Goal: Task Accomplishment & Management: Manage account settings

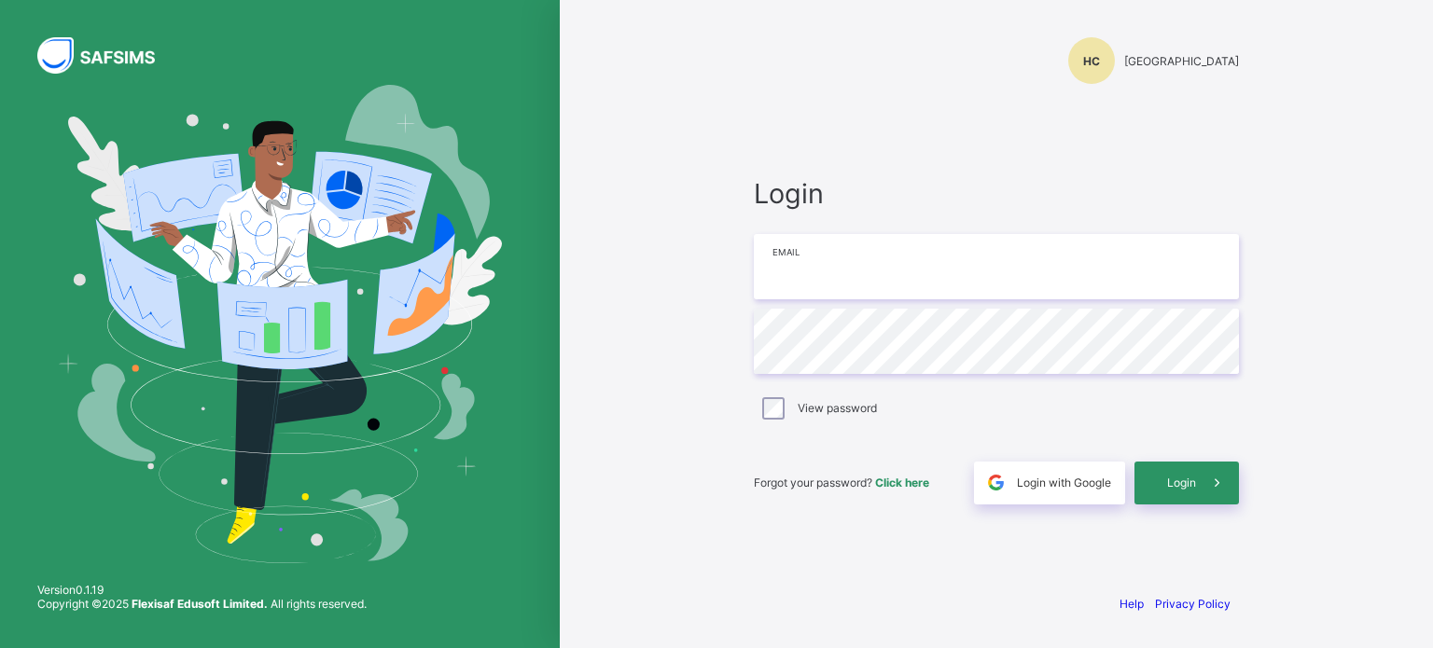
type input "**********"
click at [1178, 483] on span "Login" at bounding box center [1181, 483] width 29 height 14
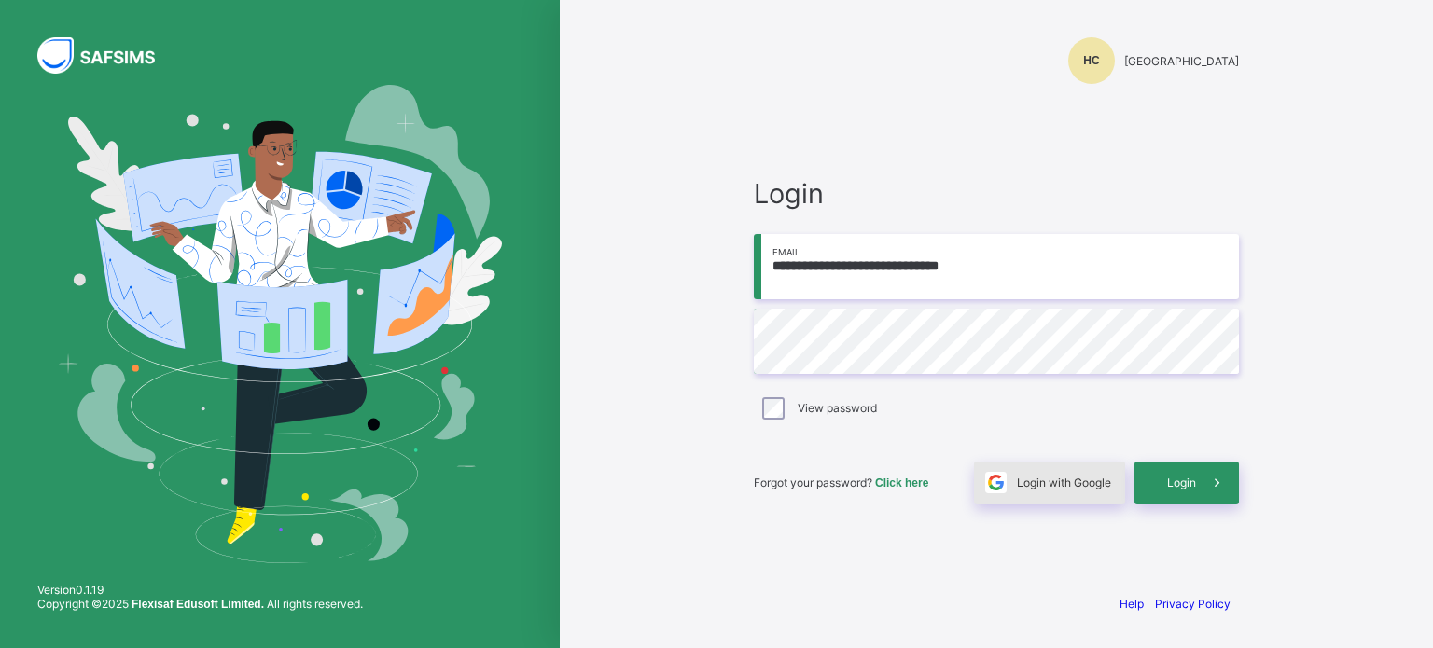
click at [1075, 493] on div "Login with Google" at bounding box center [1049, 483] width 151 height 43
click at [1068, 483] on span "Login with Google" at bounding box center [1064, 483] width 94 height 14
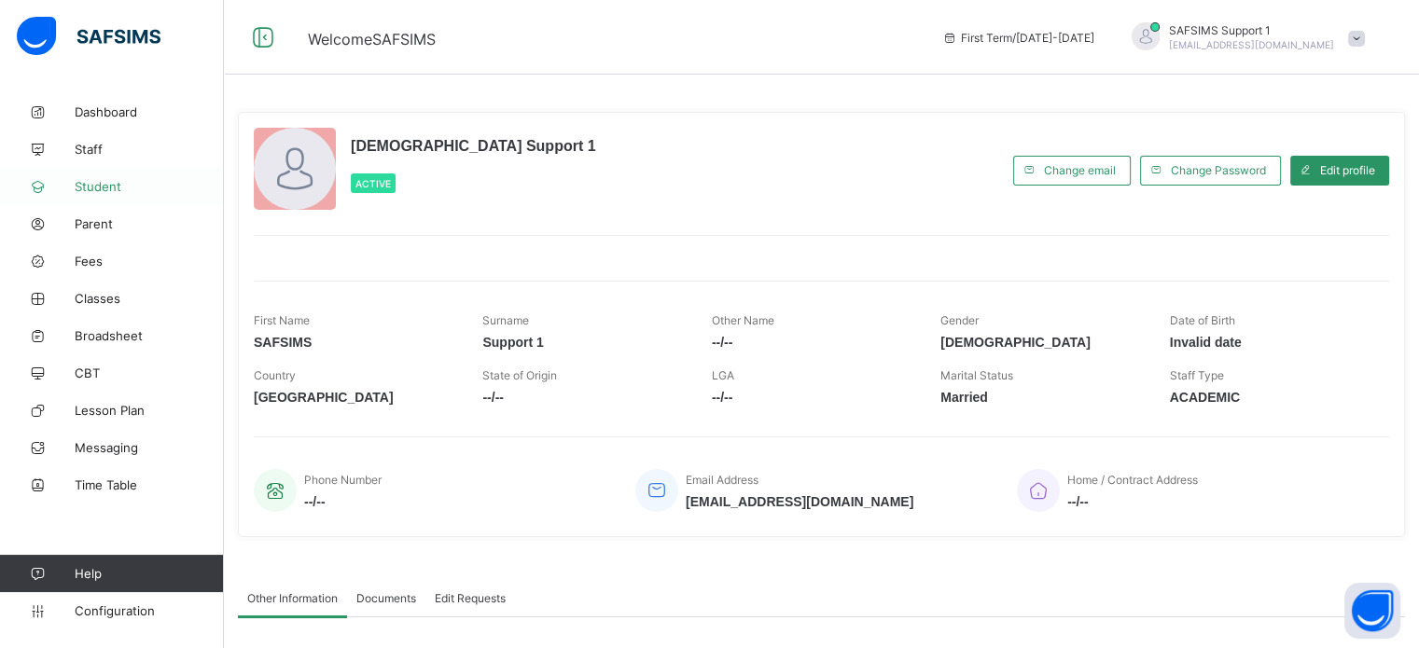
click at [93, 195] on link "Student" at bounding box center [112, 186] width 224 height 37
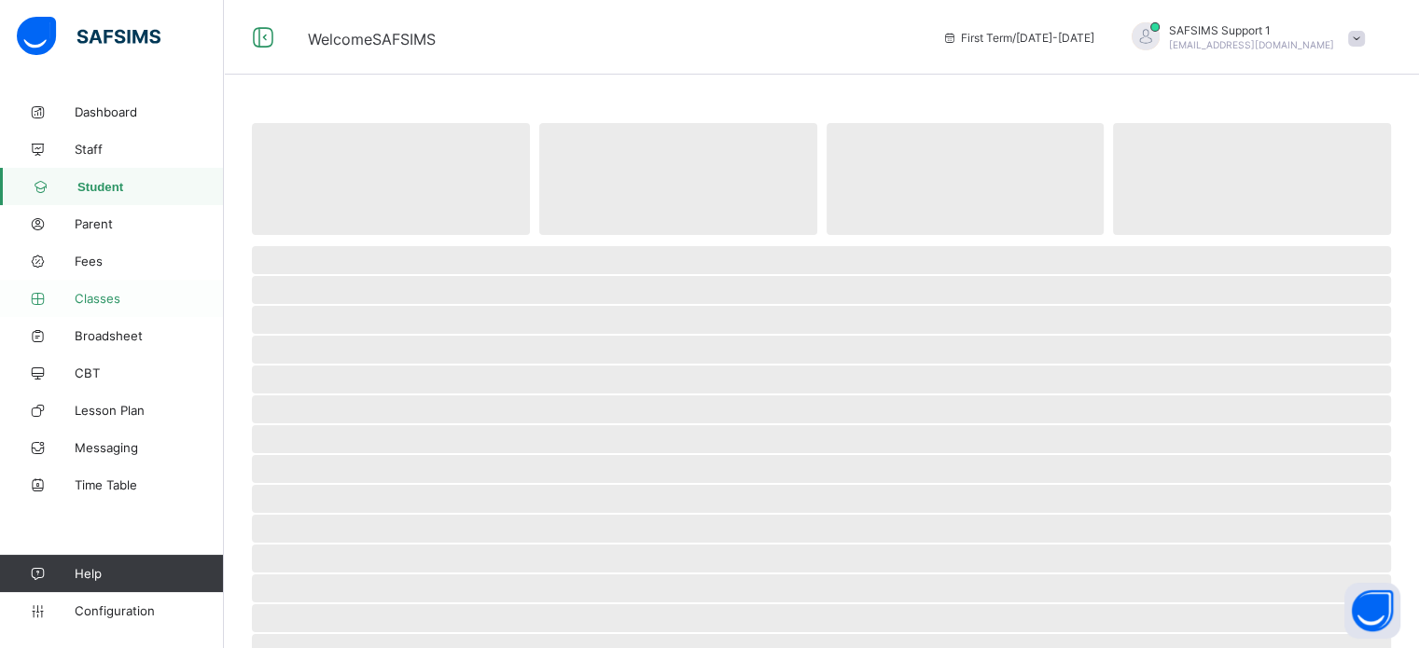
click at [86, 300] on span "Classes" at bounding box center [149, 298] width 149 height 15
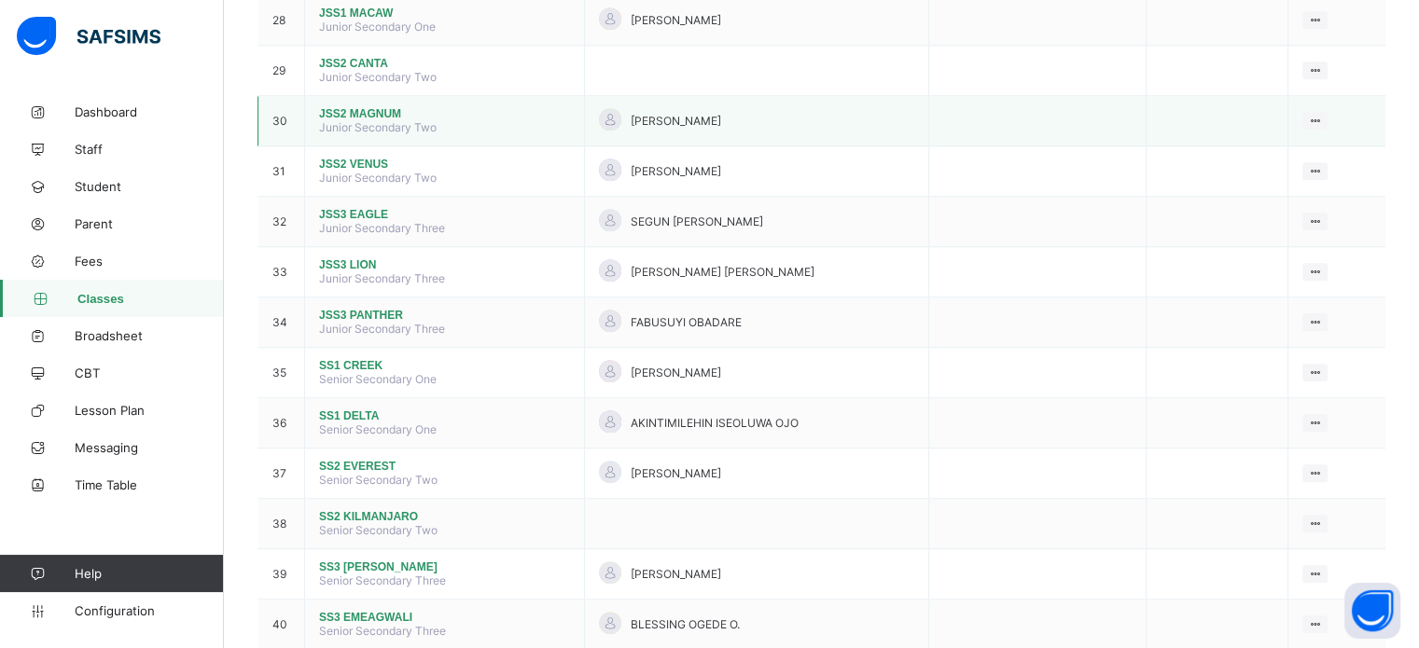
scroll to position [1490, 0]
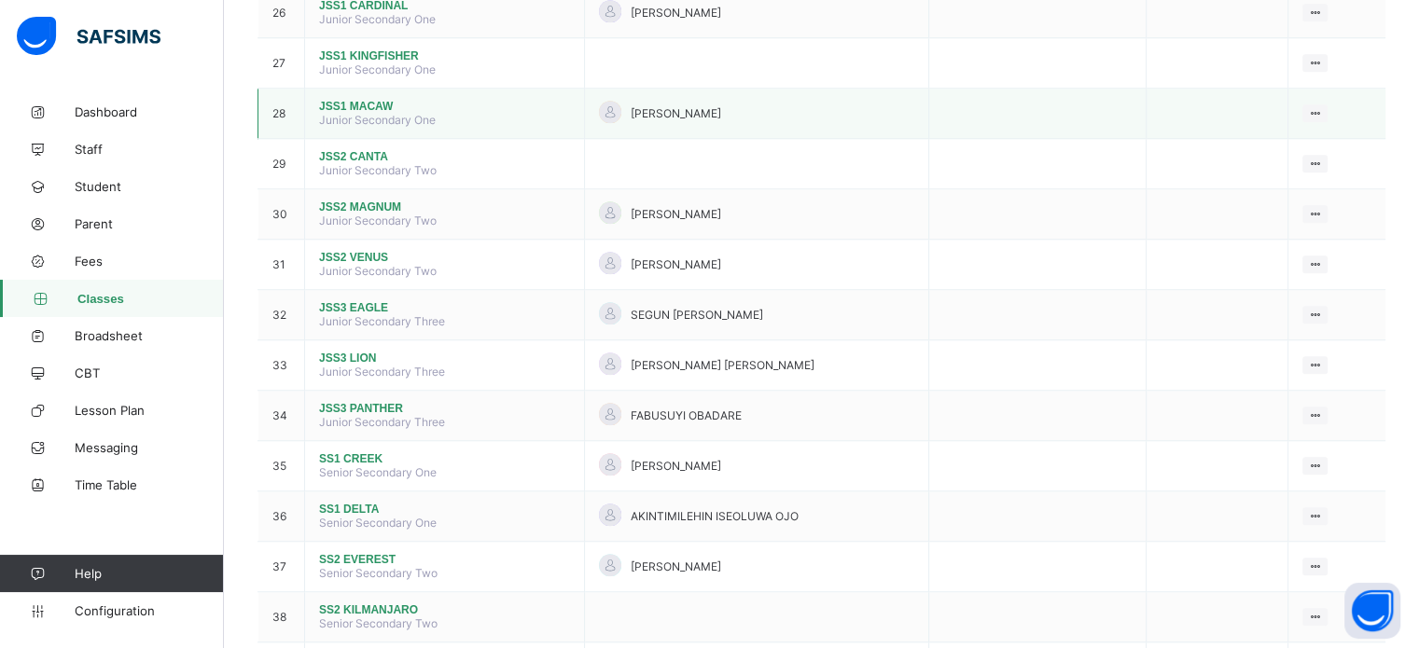
click at [362, 113] on span "JSS1 MACAW" at bounding box center [444, 106] width 251 height 13
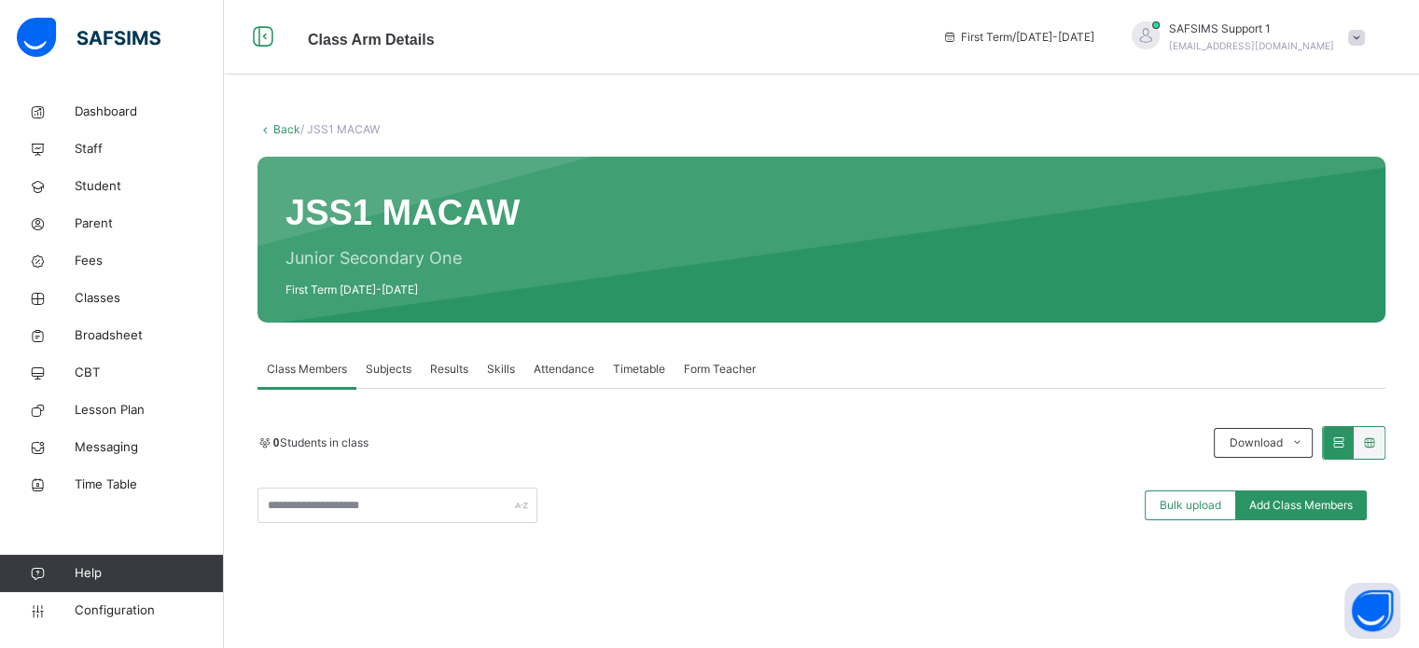
click at [276, 130] on link "Back" at bounding box center [286, 129] width 27 height 14
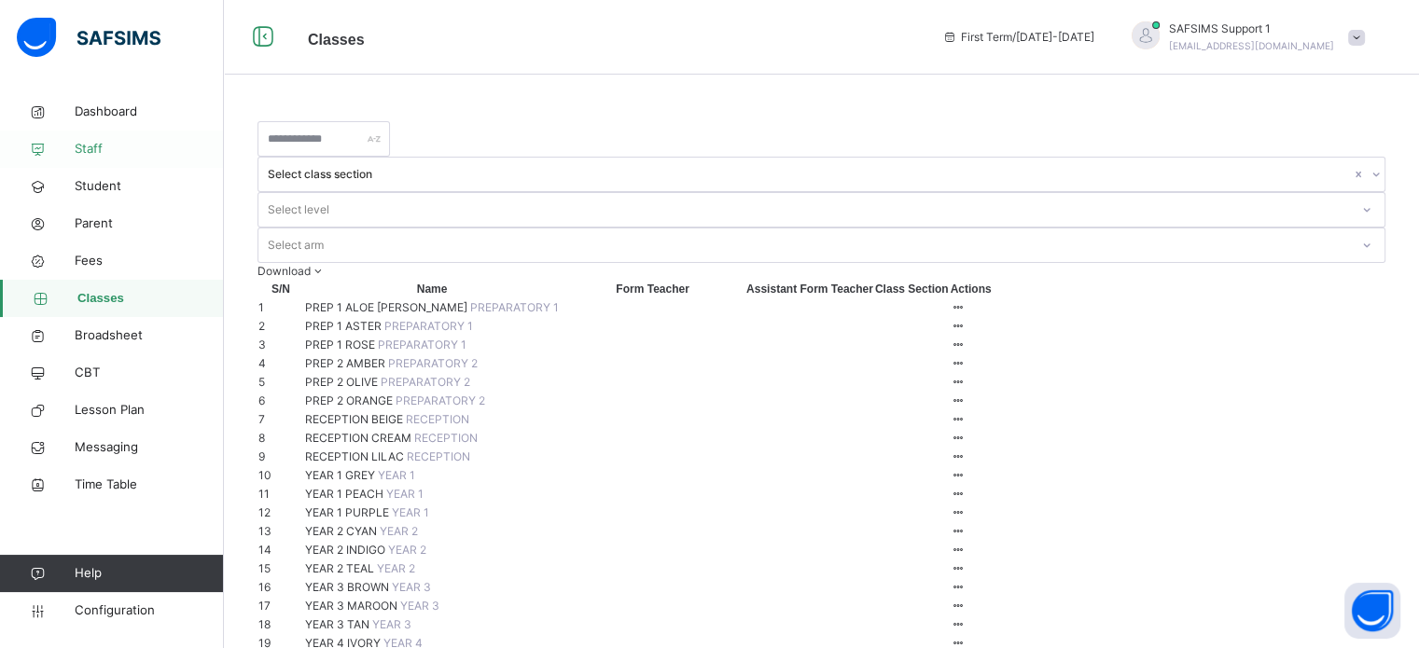
click at [92, 146] on span "Staff" at bounding box center [149, 149] width 149 height 19
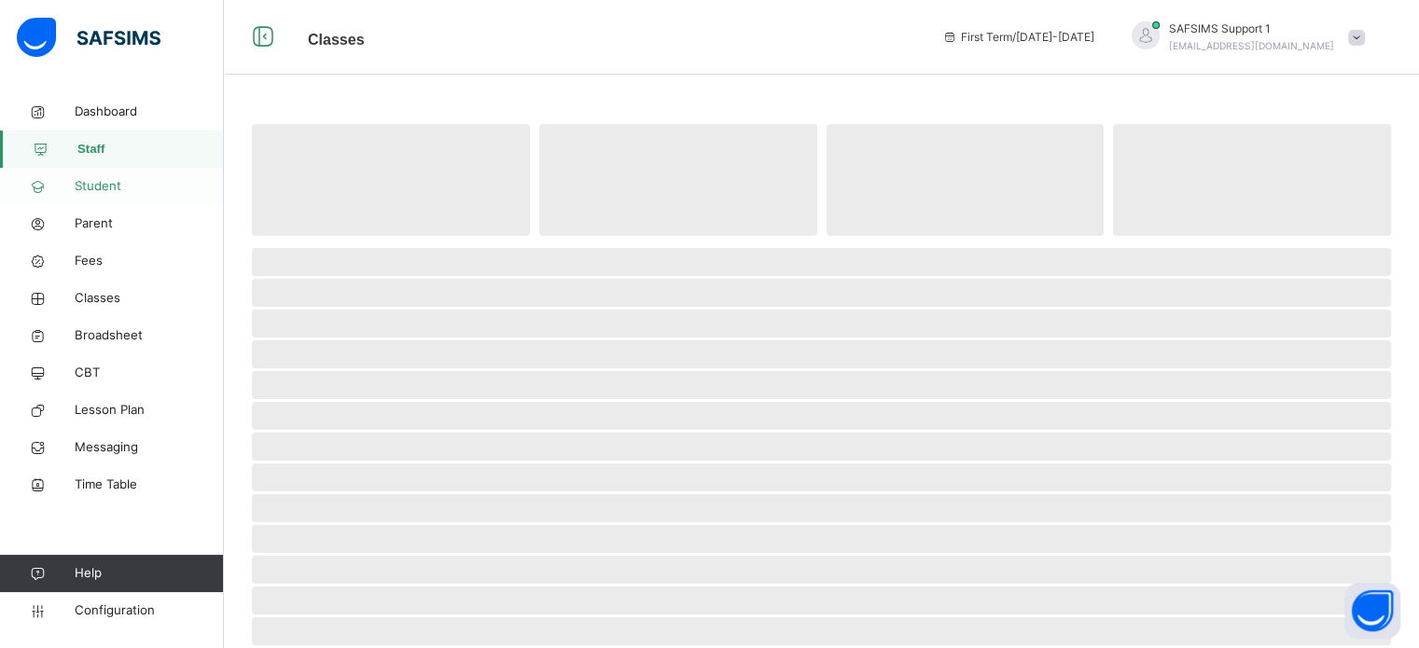
click at [110, 179] on span "Student" at bounding box center [149, 186] width 149 height 19
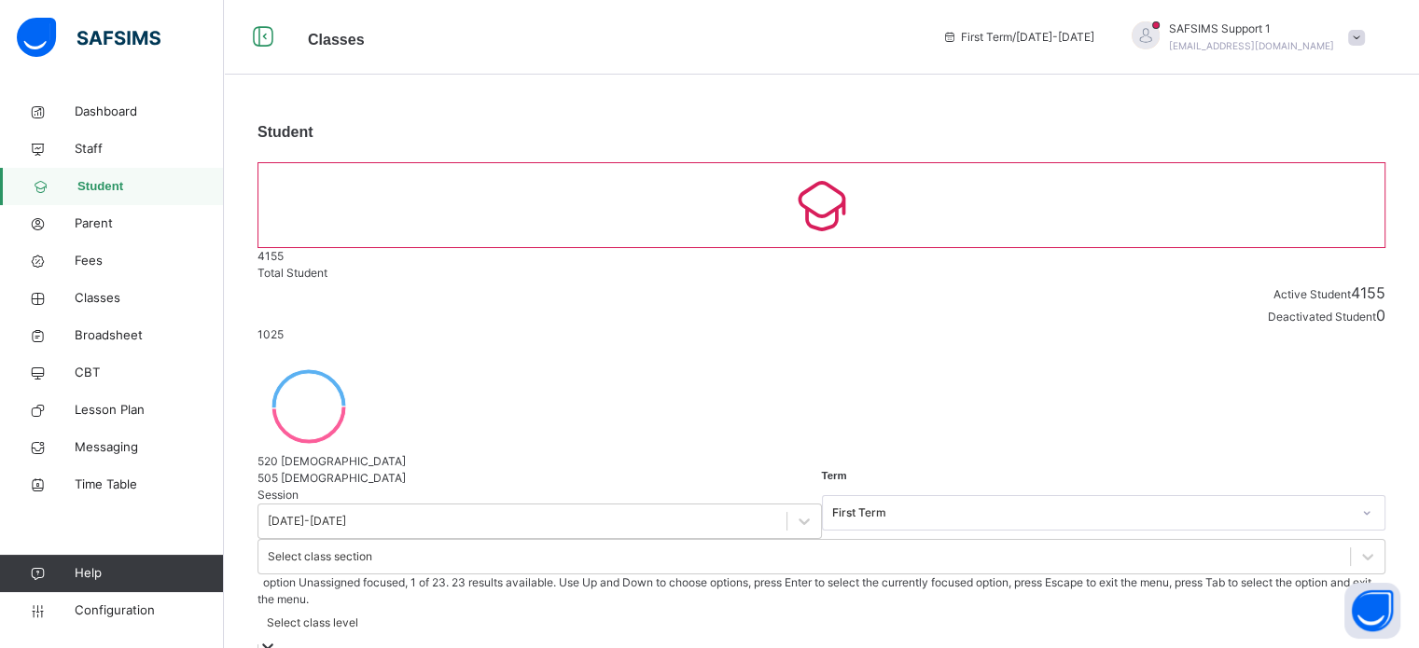
click at [822, 608] on div "Select class level" at bounding box center [821, 632] width 1128 height 48
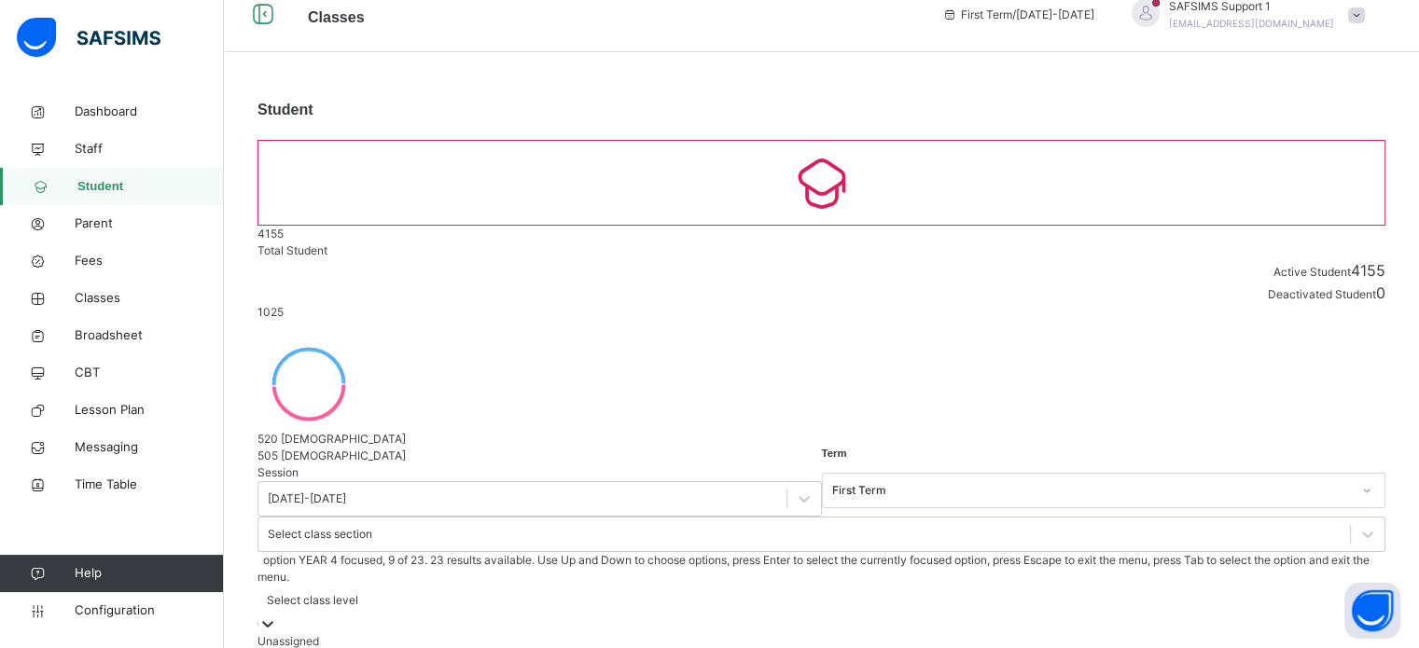
scroll to position [187, 0]
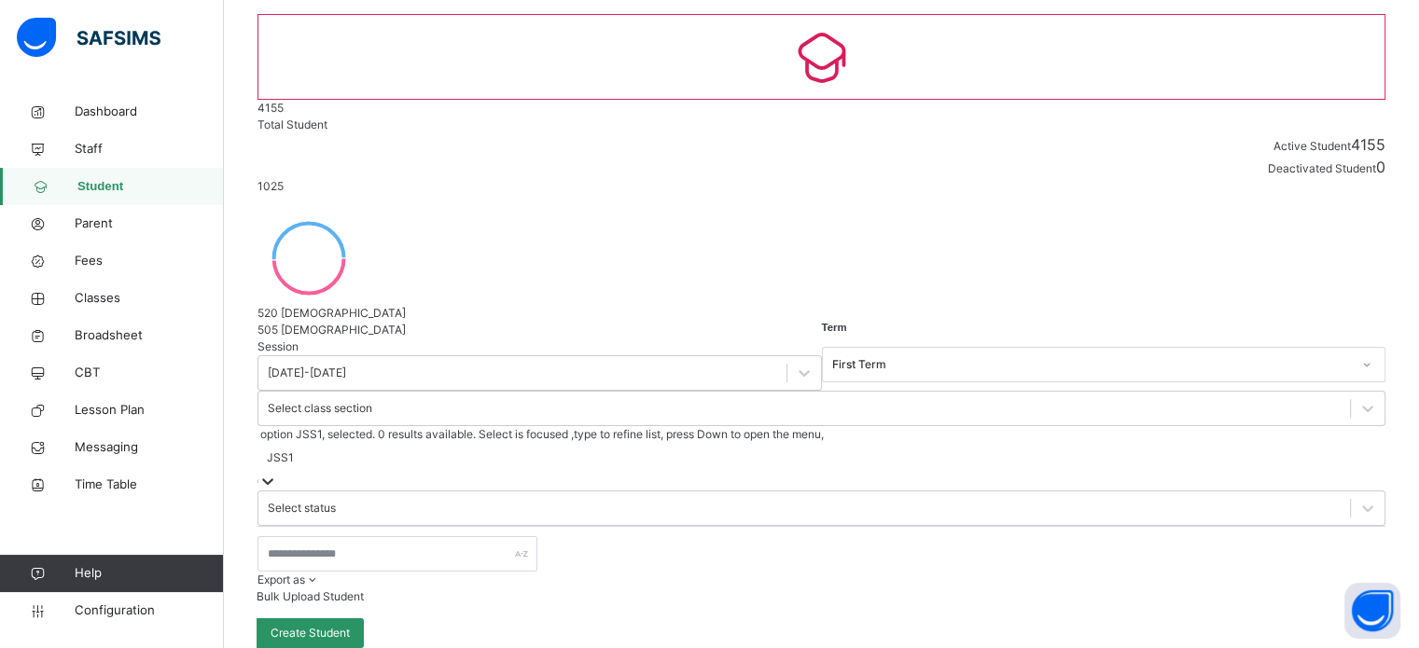
scroll to position [116, 0]
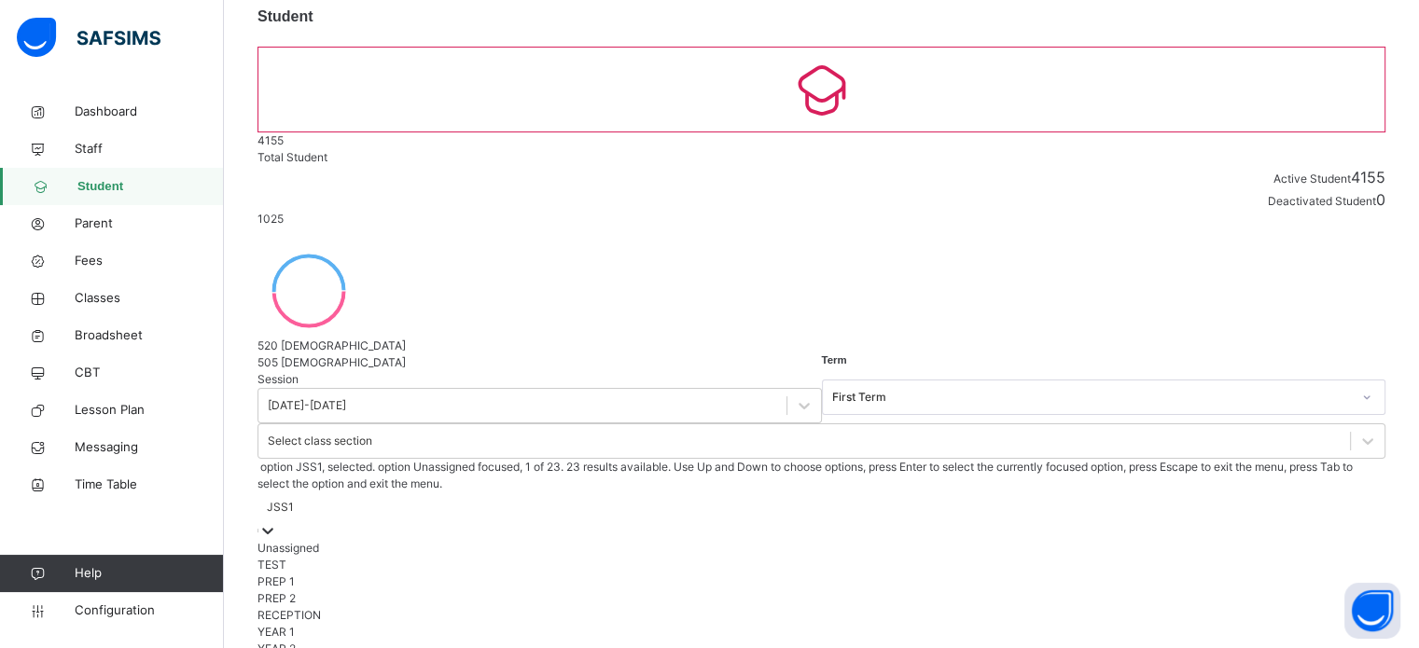
click at [828, 522] on div at bounding box center [821, 531] width 1128 height 19
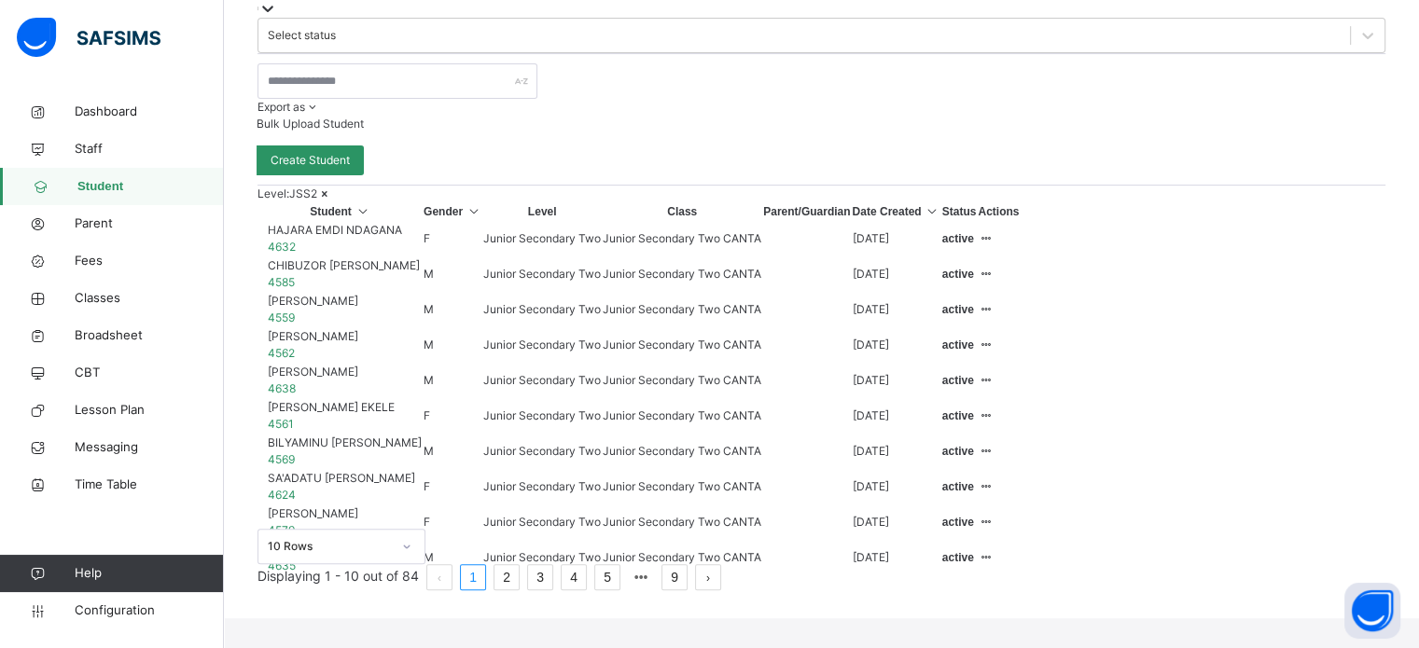
scroll to position [627, 0]
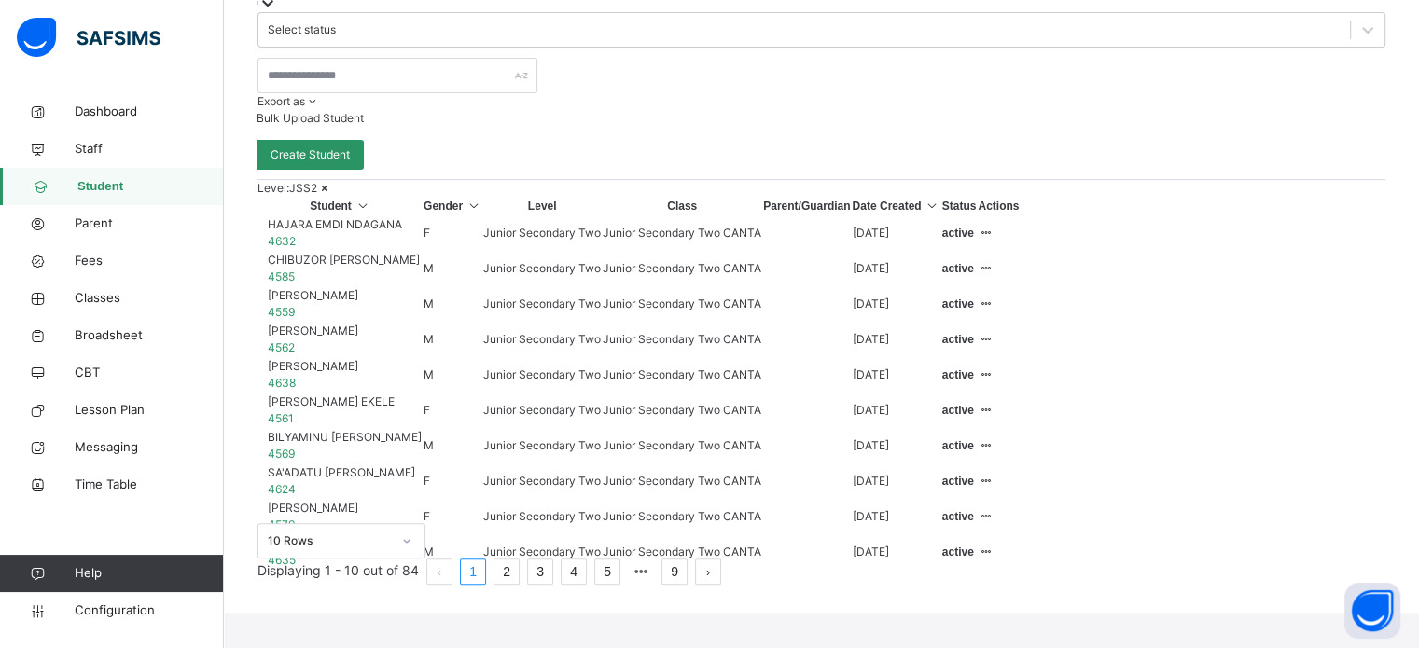
click at [620, 585] on li "5" at bounding box center [607, 572] width 26 height 26
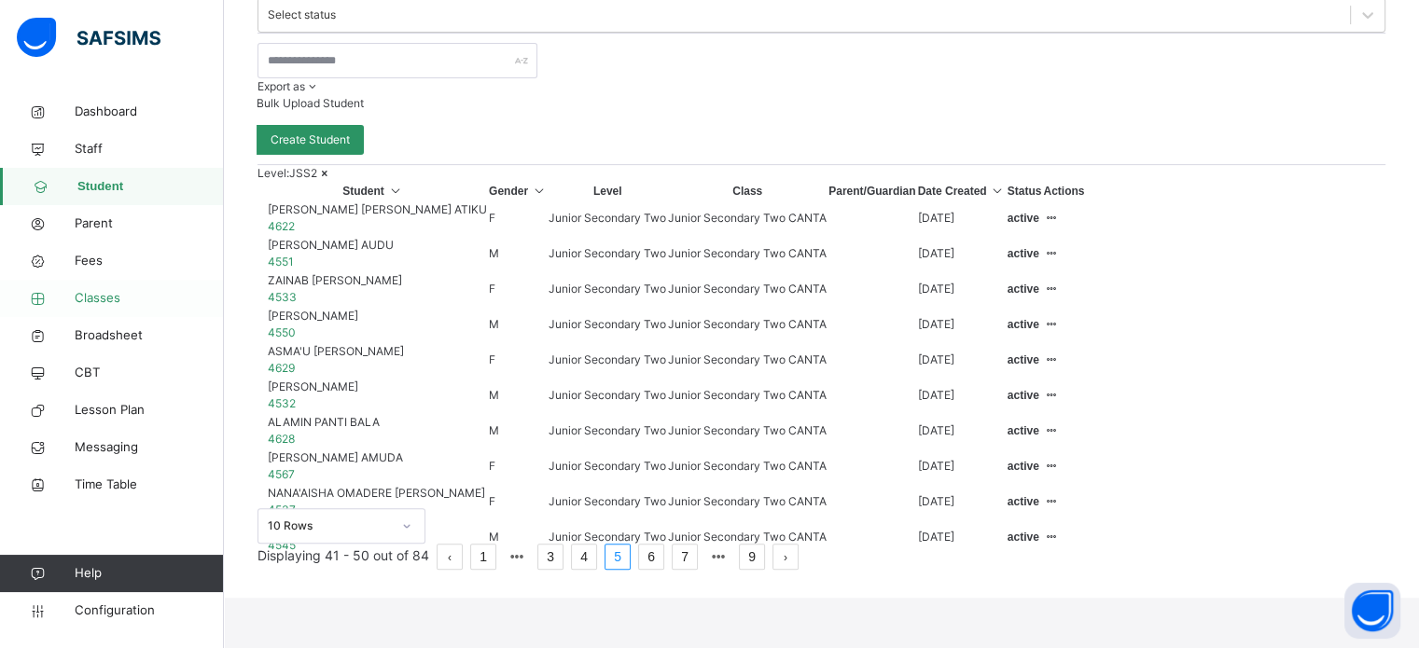
click at [104, 299] on span "Classes" at bounding box center [149, 298] width 149 height 19
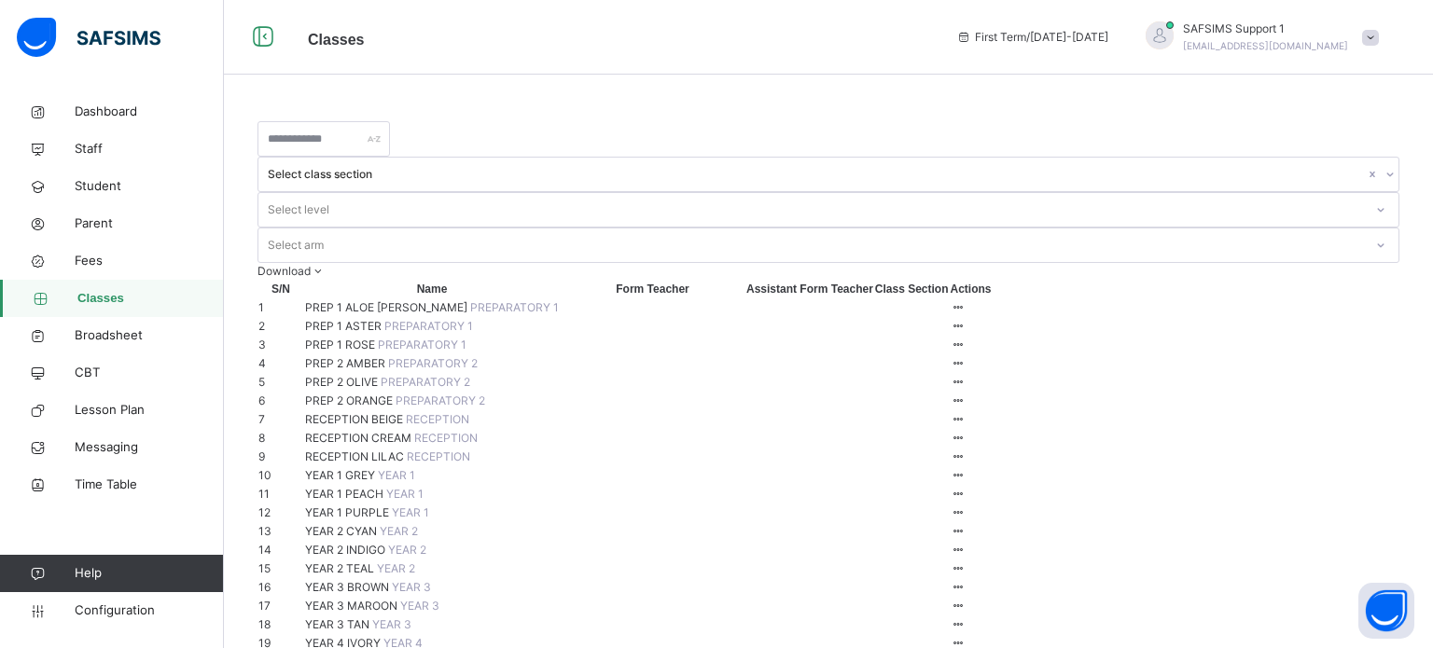
click at [1384, 165] on icon at bounding box center [1389, 174] width 11 height 19
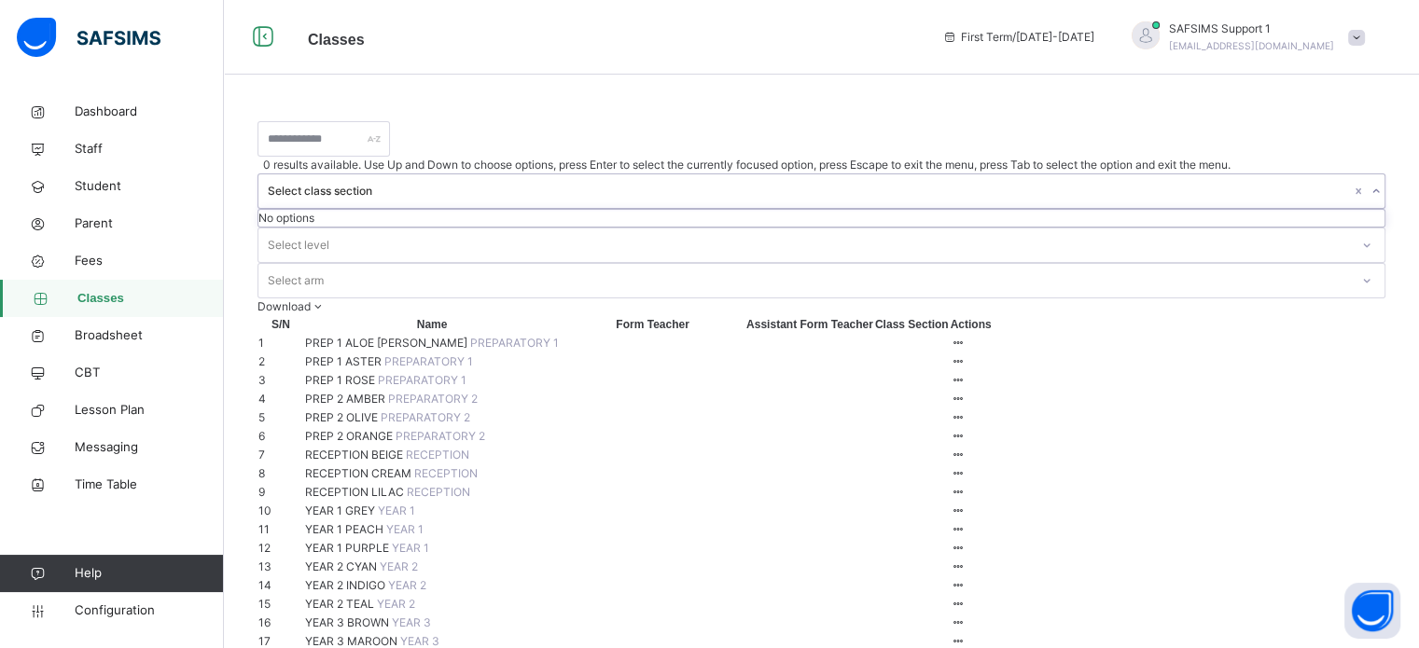
click at [727, 228] on div "Select level" at bounding box center [821, 245] width 1128 height 35
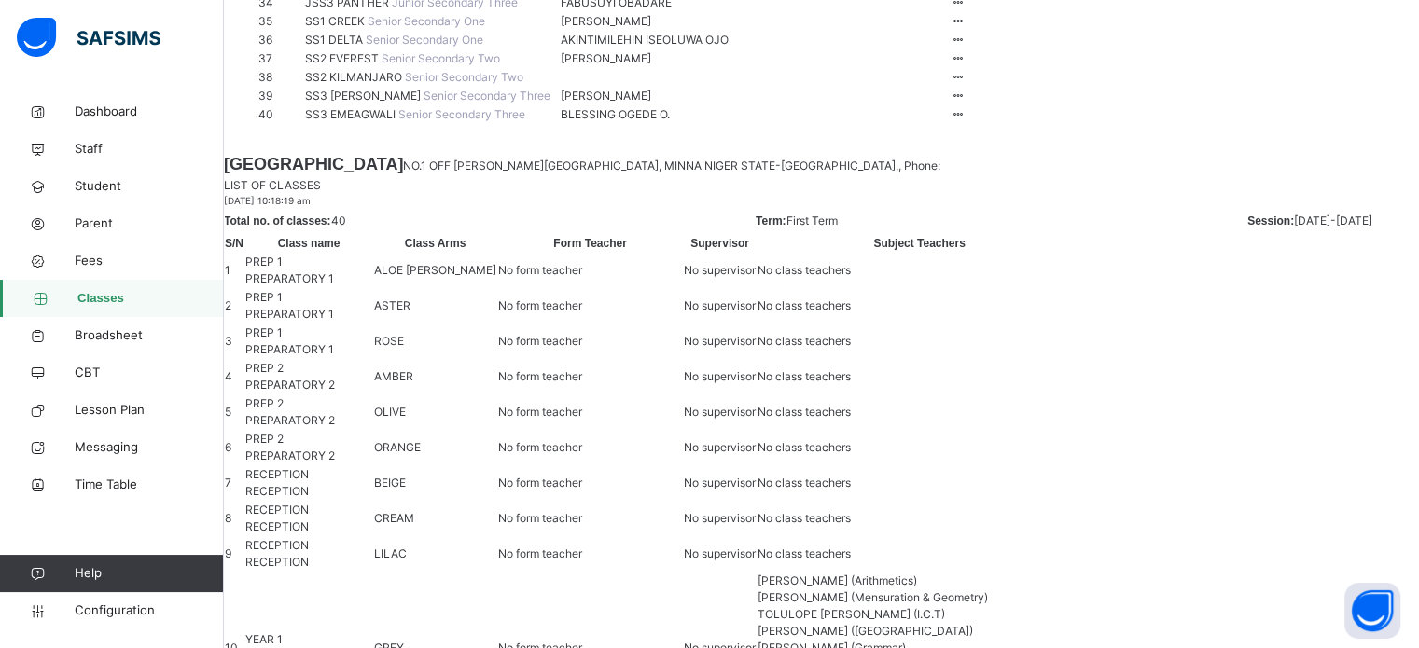
scroll to position [1493, 0]
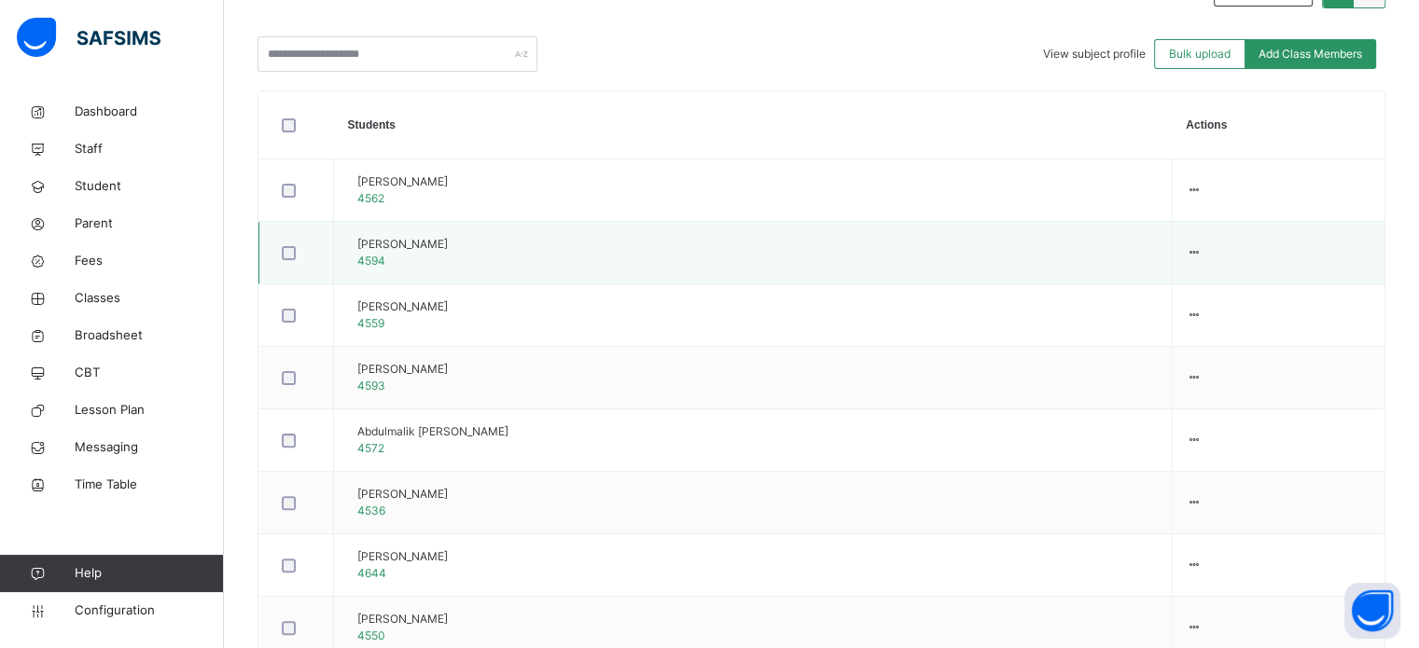
scroll to position [466, 0]
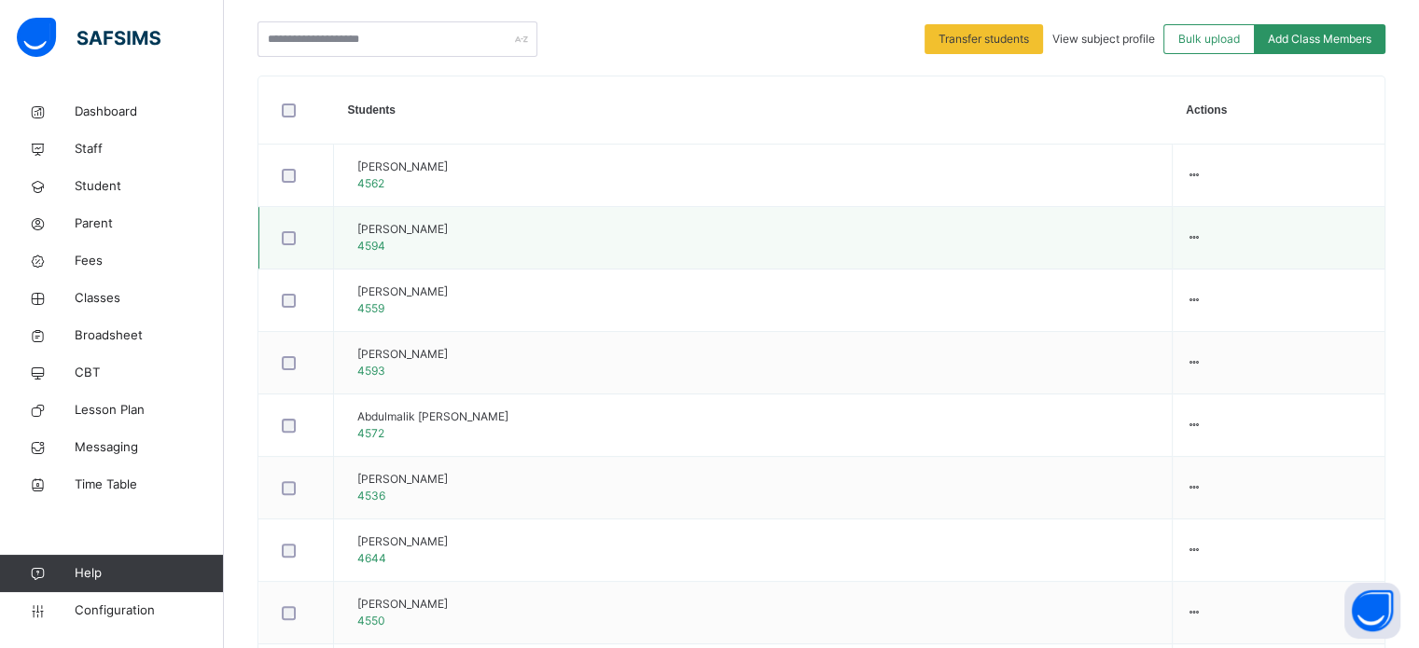
click at [295, 237] on div at bounding box center [296, 238] width 36 height 14
click at [985, 39] on span "Transfer students" at bounding box center [984, 39] width 90 height 17
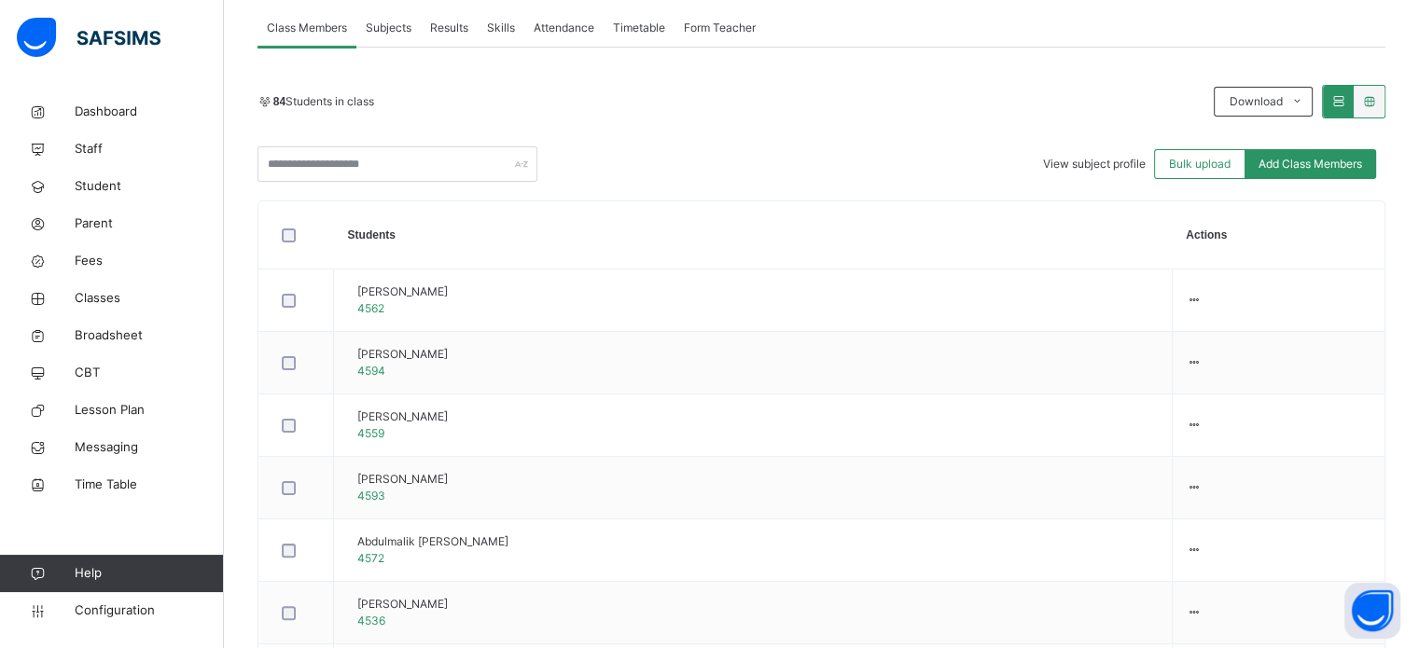
scroll to position [187, 0]
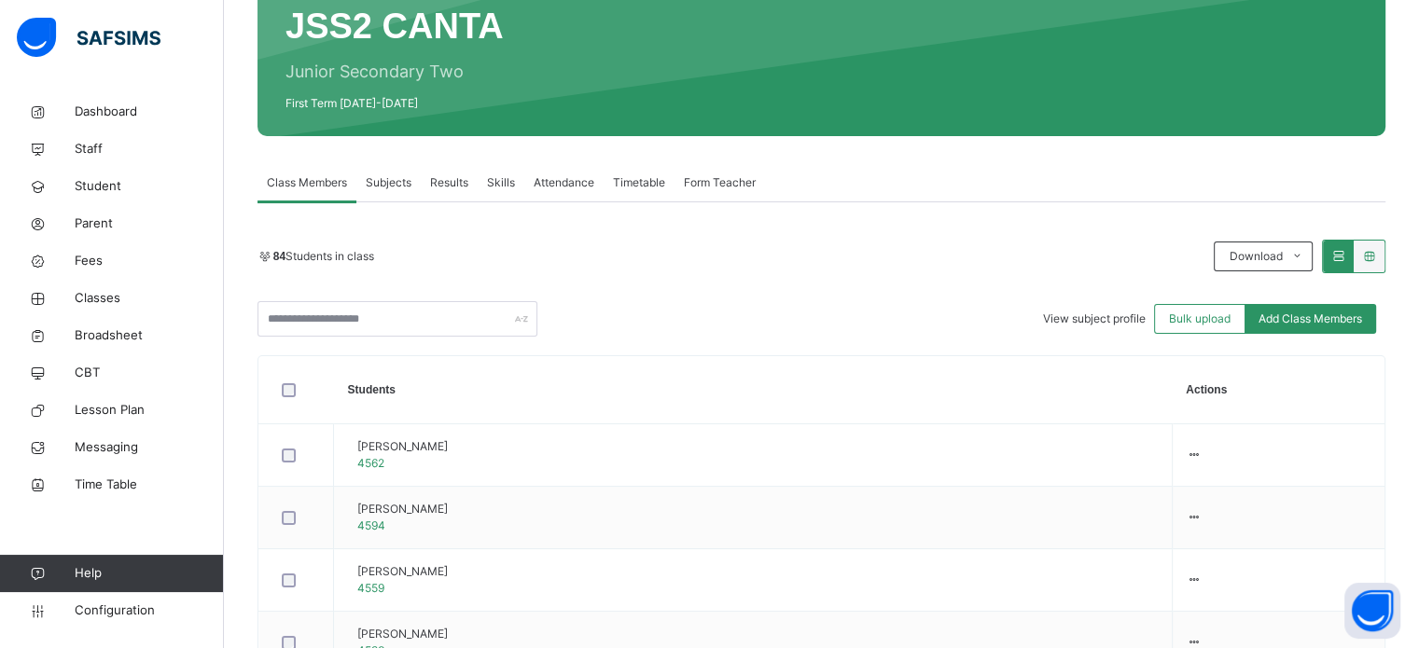
click at [396, 179] on span "Subjects" at bounding box center [389, 182] width 46 height 17
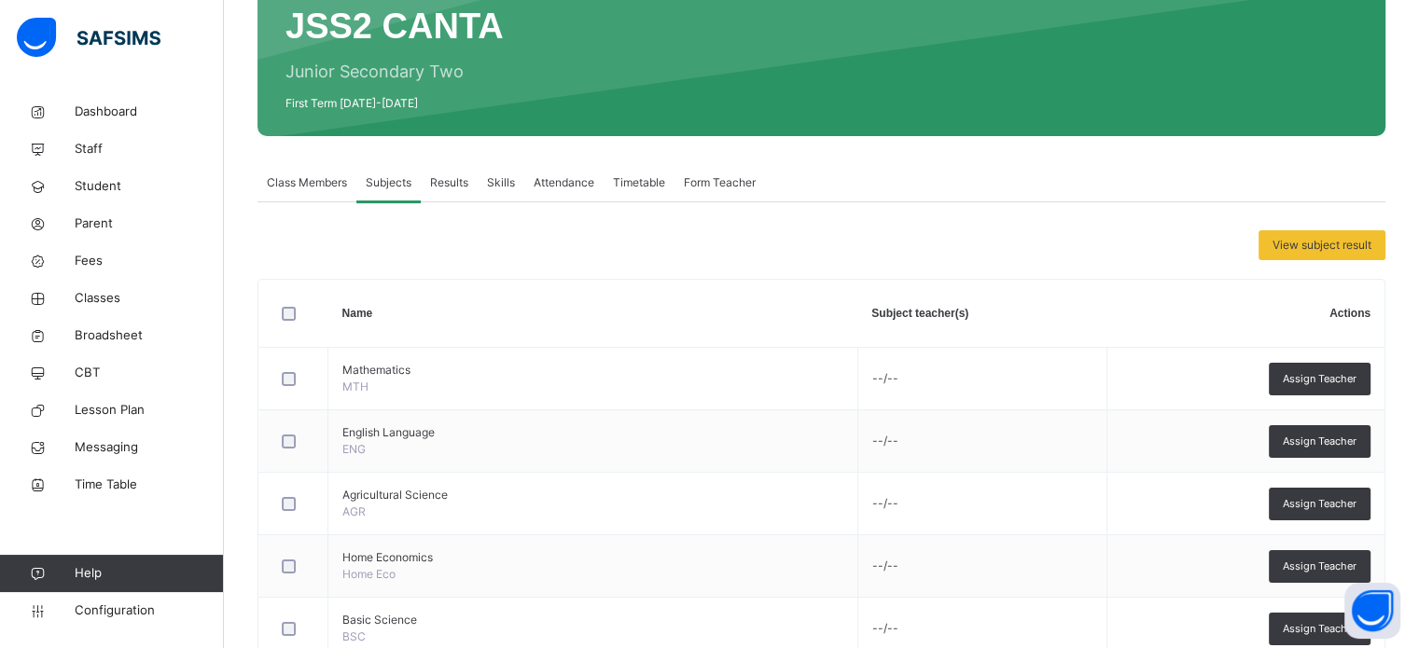
click at [310, 179] on span "Class Members" at bounding box center [307, 182] width 80 height 17
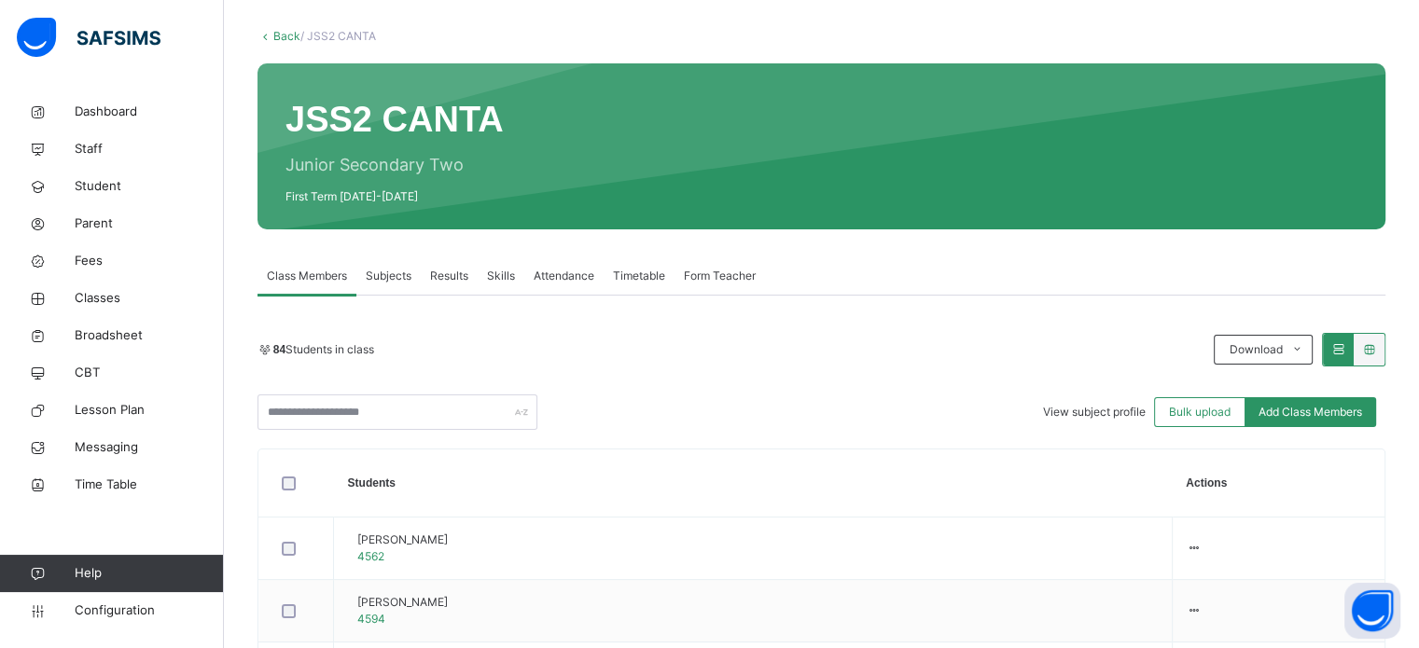
scroll to position [0, 0]
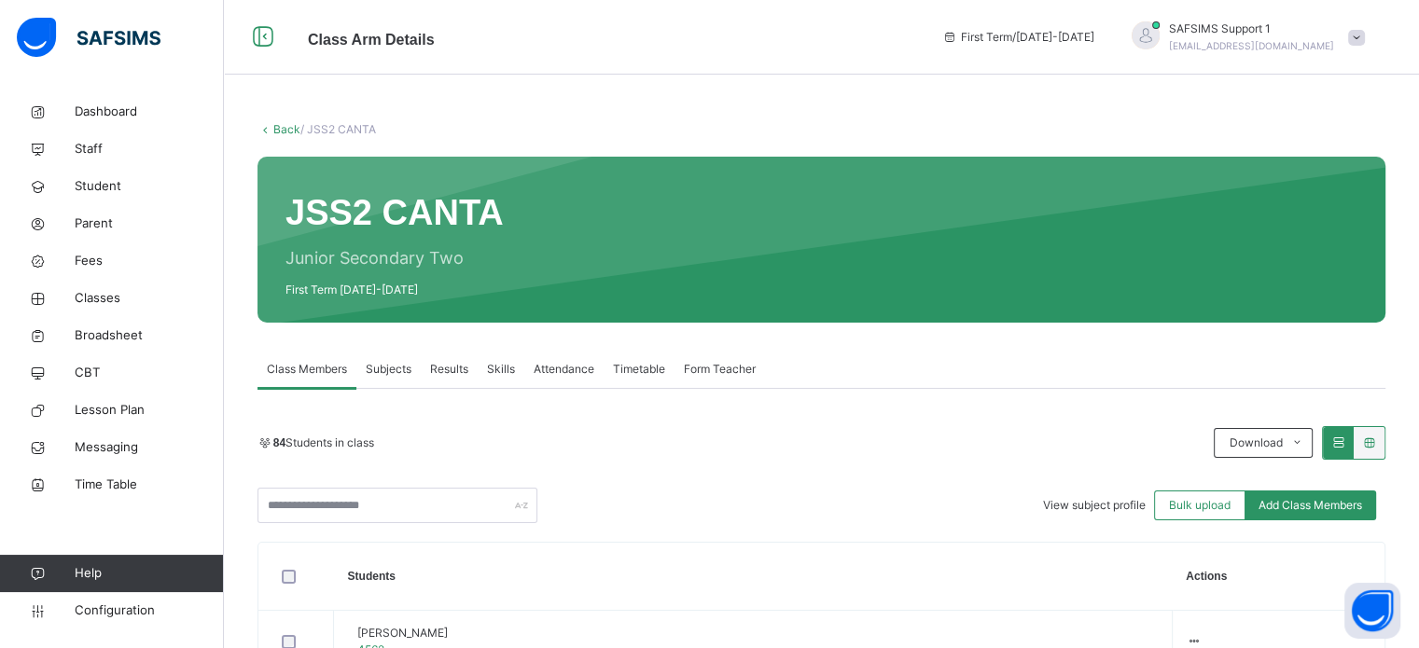
click at [272, 130] on icon at bounding box center [265, 129] width 16 height 14
click at [287, 126] on link "Back" at bounding box center [286, 129] width 27 height 14
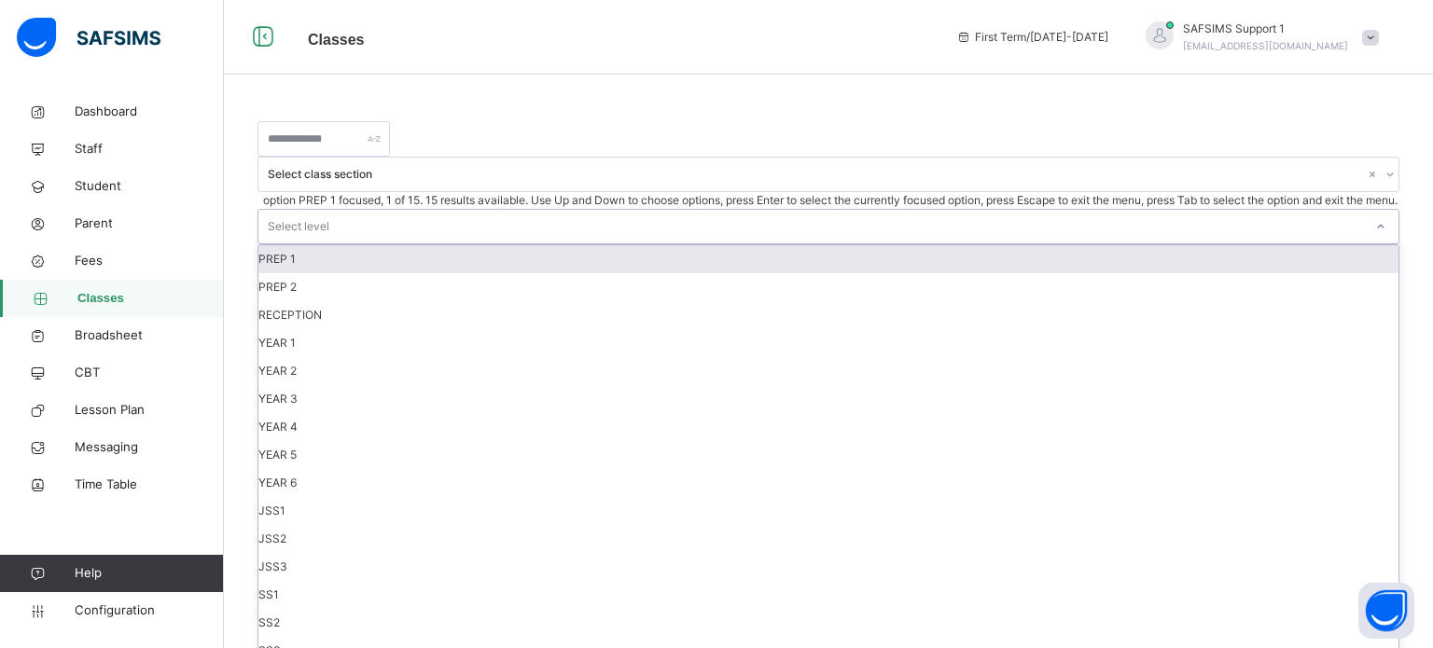
click at [773, 210] on div "Select level" at bounding box center [810, 227] width 1105 height 34
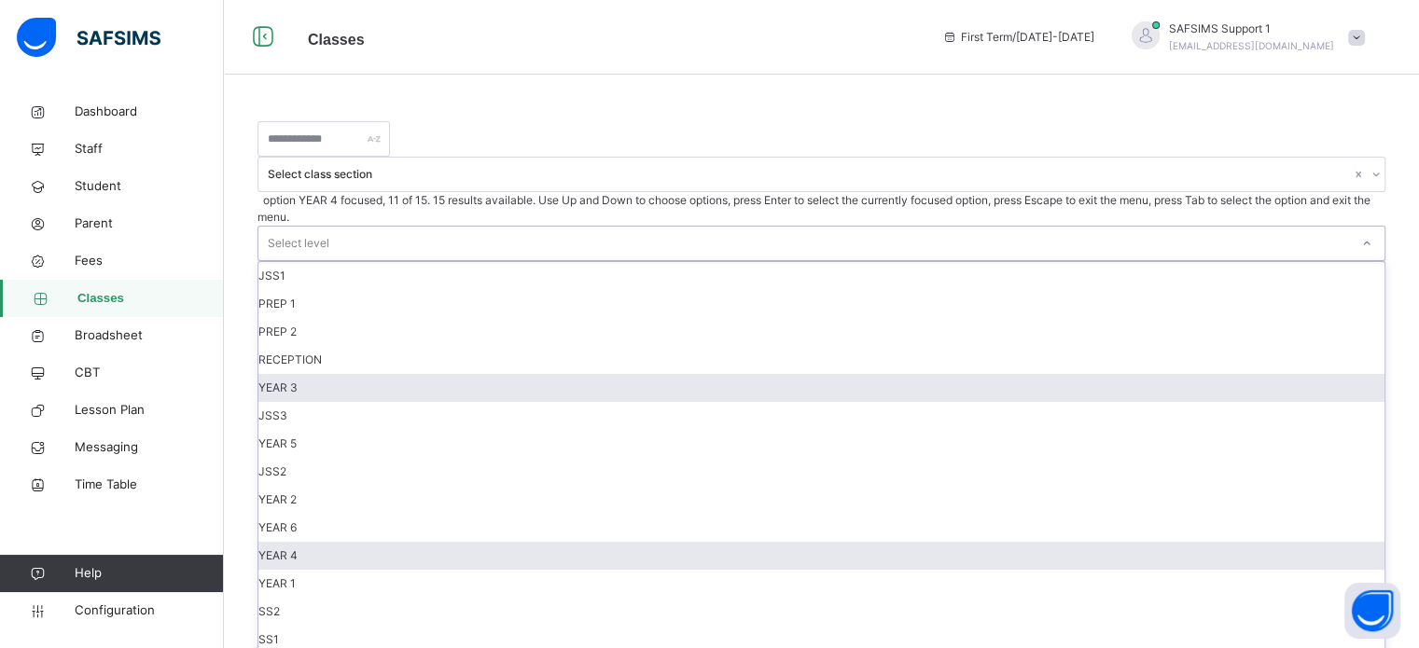
scroll to position [196, 0]
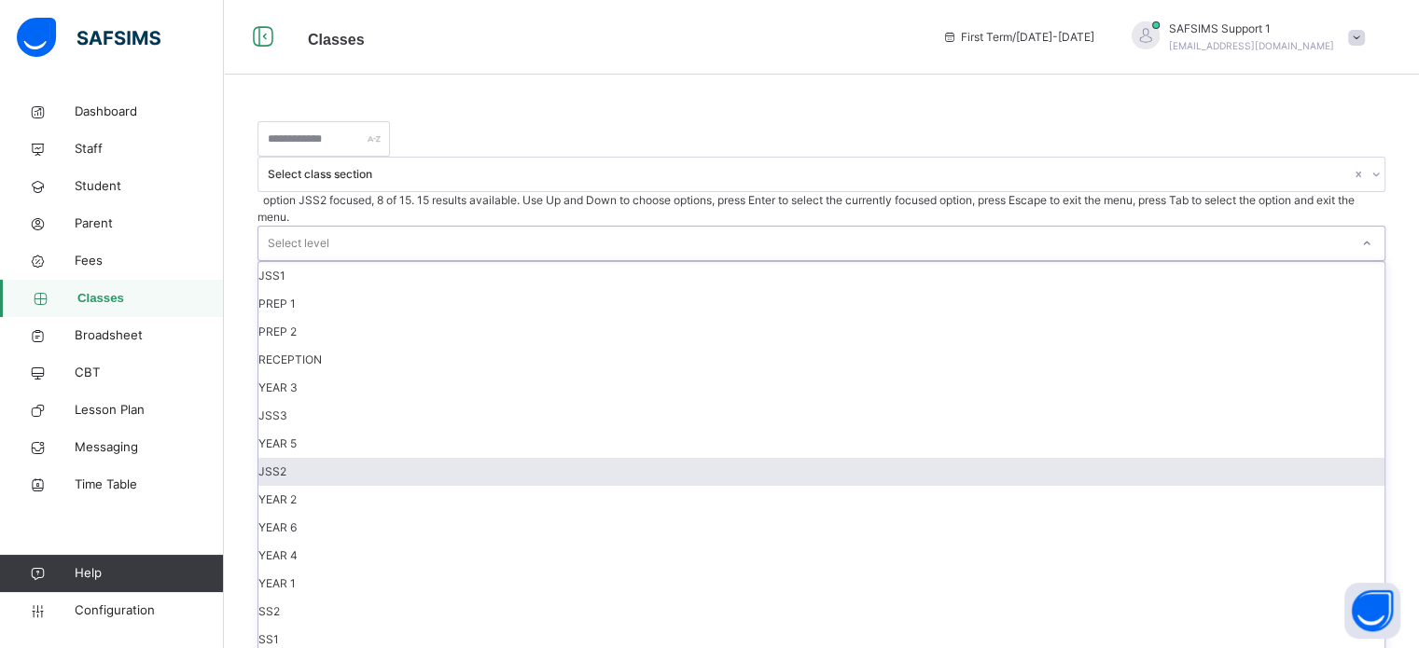
click at [730, 458] on div "JSS2" at bounding box center [821, 472] width 1126 height 28
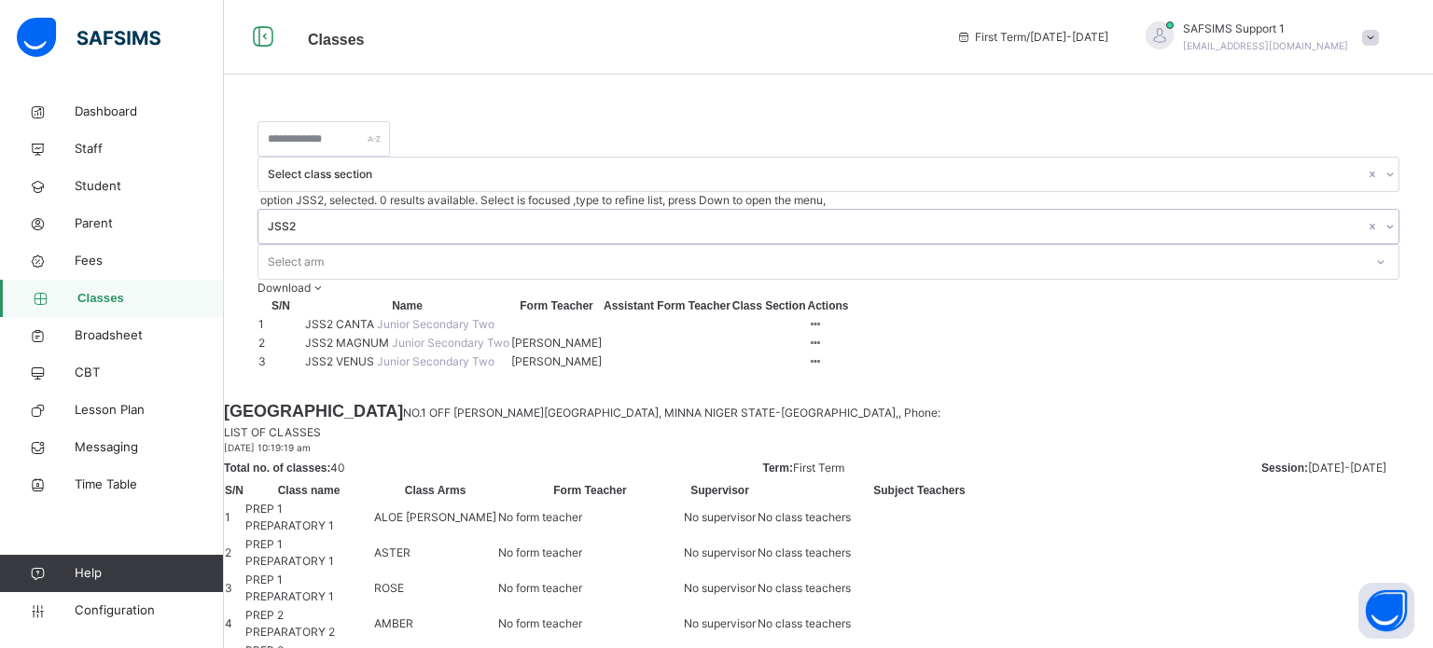
click at [366, 336] on span "JSS2 MAGNUM" at bounding box center [348, 343] width 87 height 14
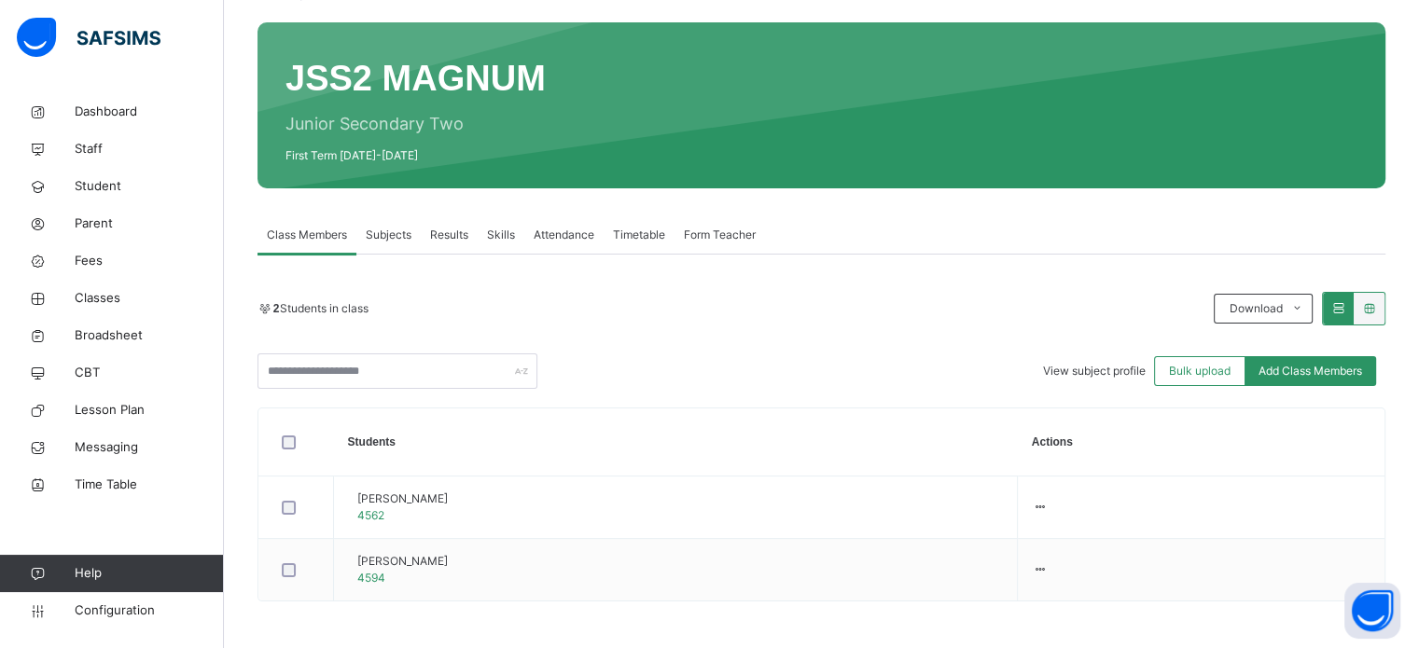
scroll to position [95, 0]
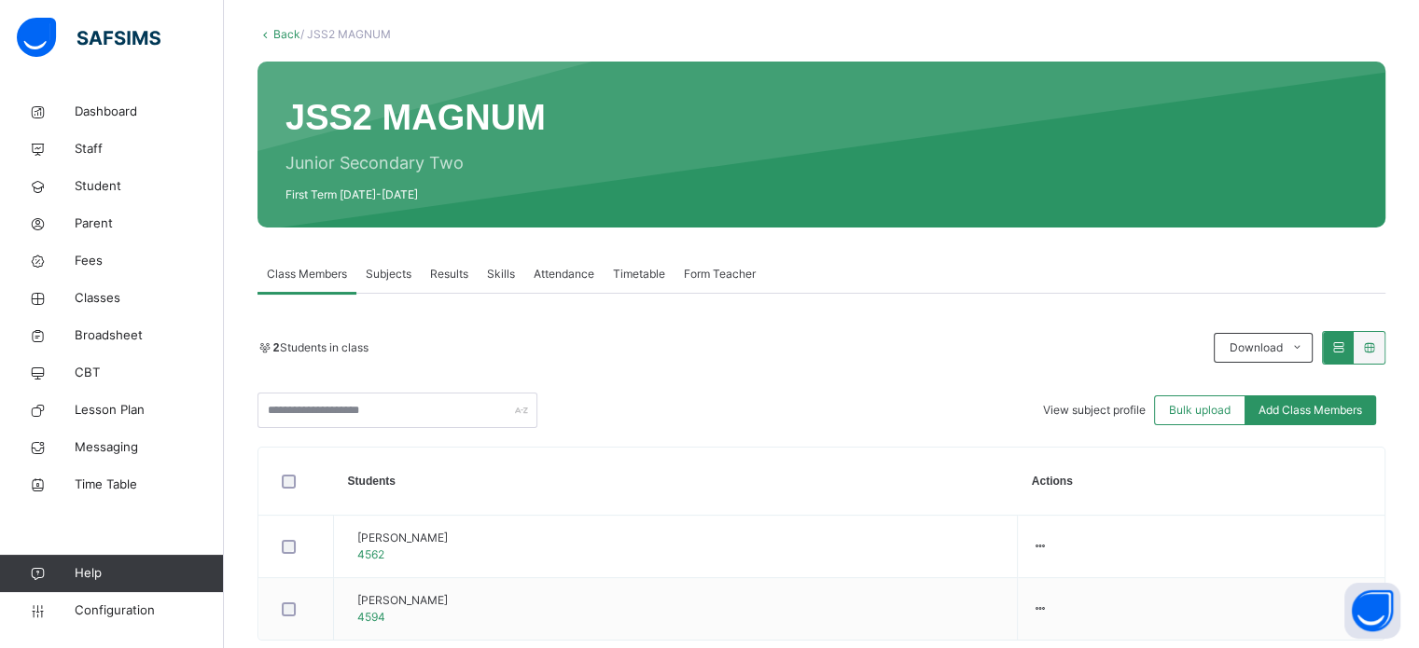
drag, startPoint x: 290, startPoint y: 34, endPoint x: 433, endPoint y: 83, distance: 151.1
click at [289, 34] on link "Back" at bounding box center [286, 34] width 27 height 14
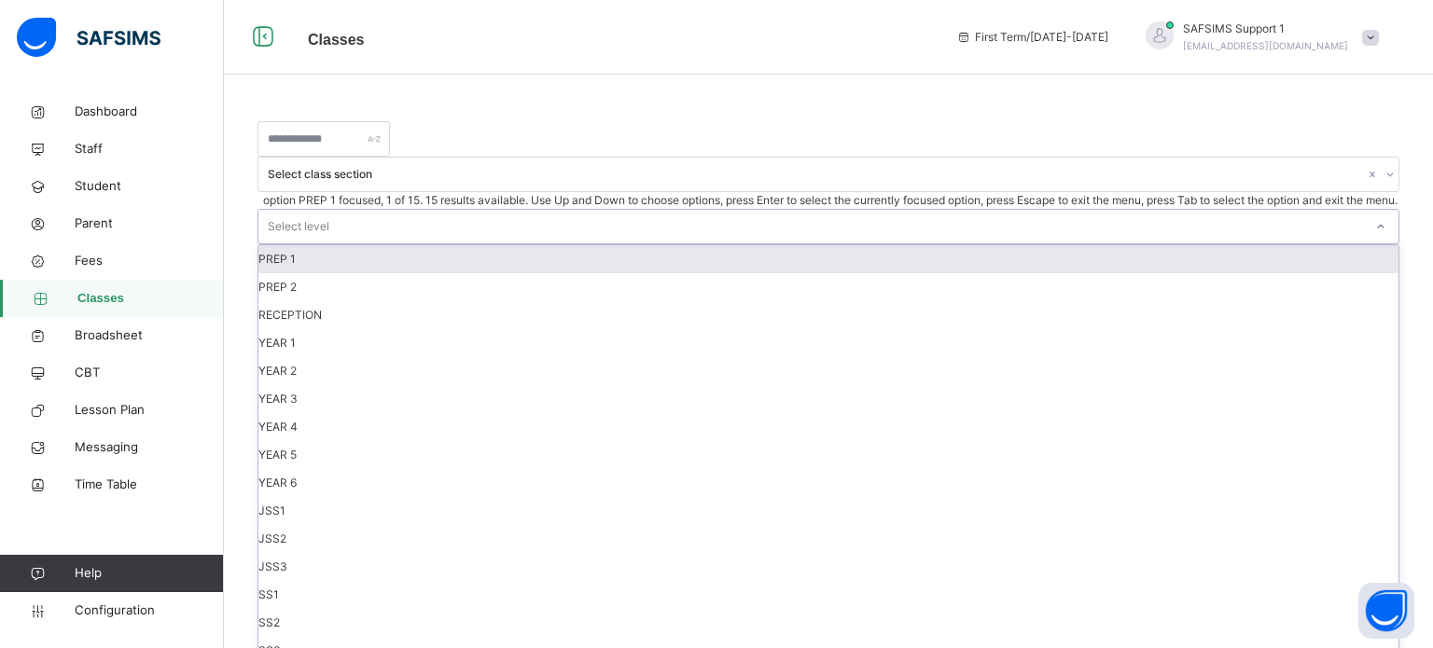
click at [329, 209] on div "Select level" at bounding box center [299, 226] width 62 height 35
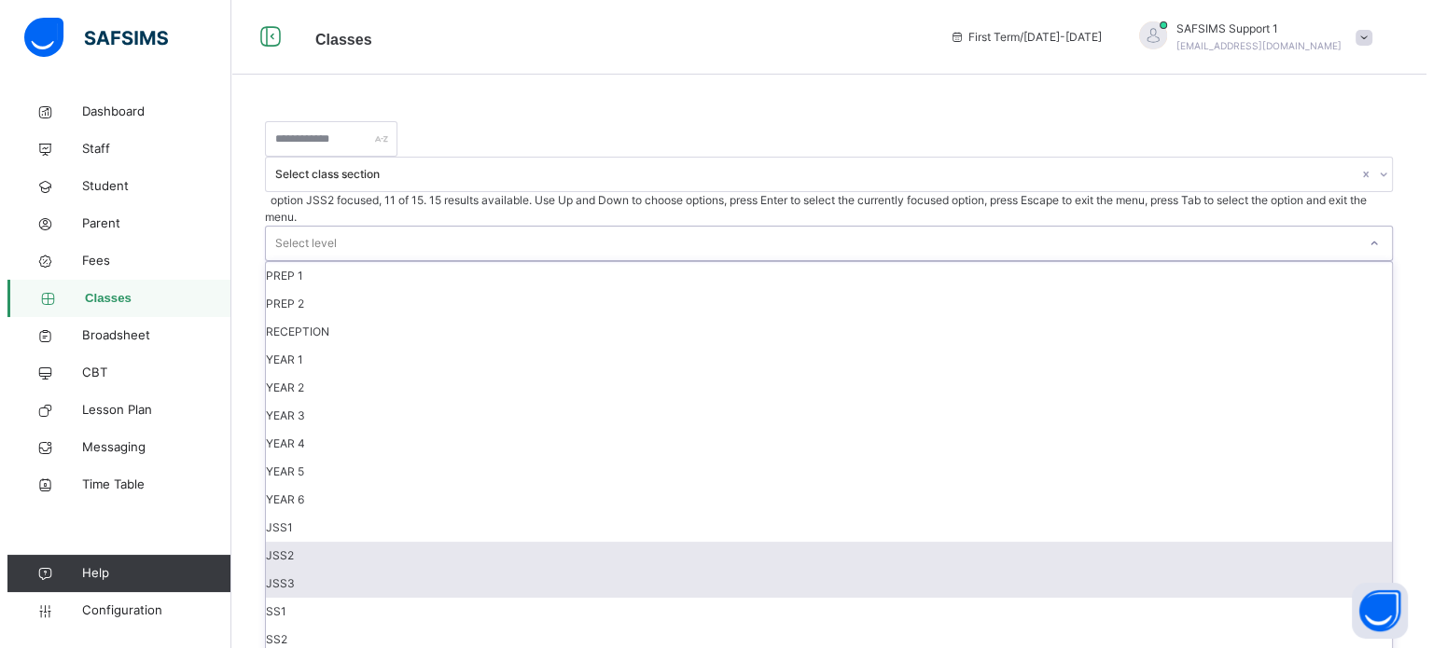
scroll to position [187, 0]
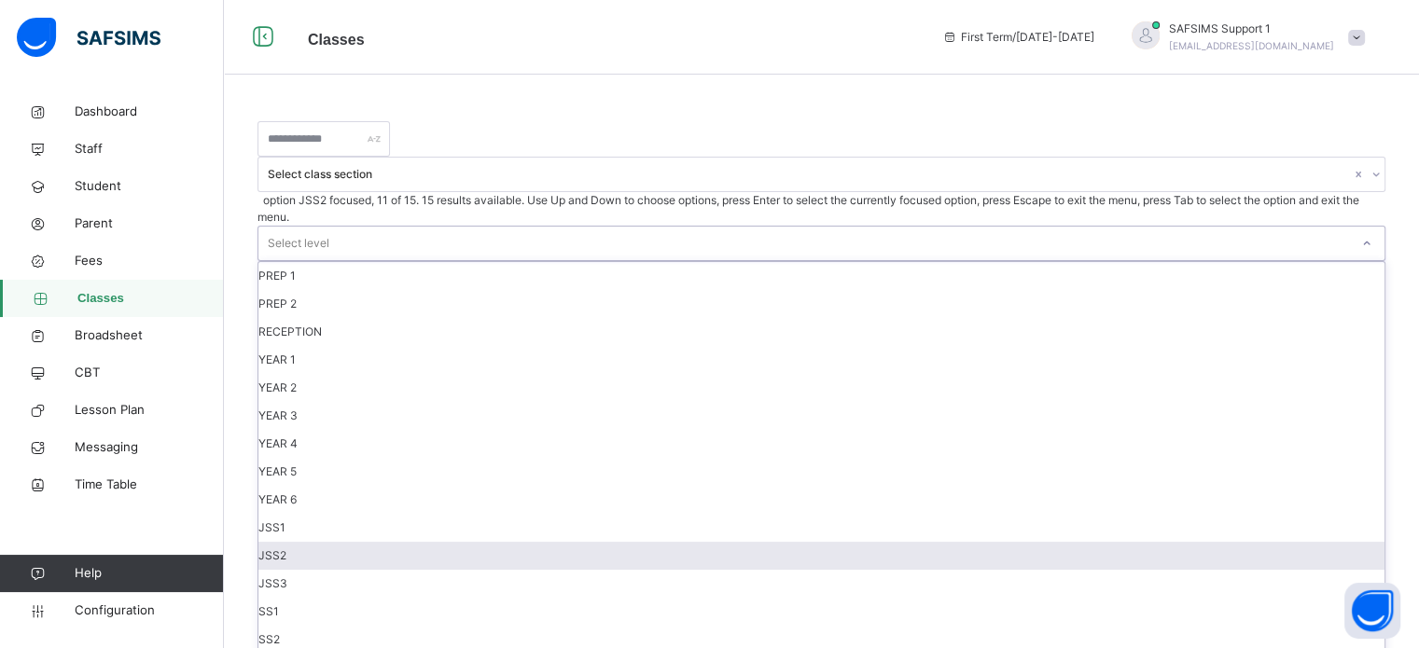
click at [735, 542] on div "JSS2" at bounding box center [821, 556] width 1126 height 28
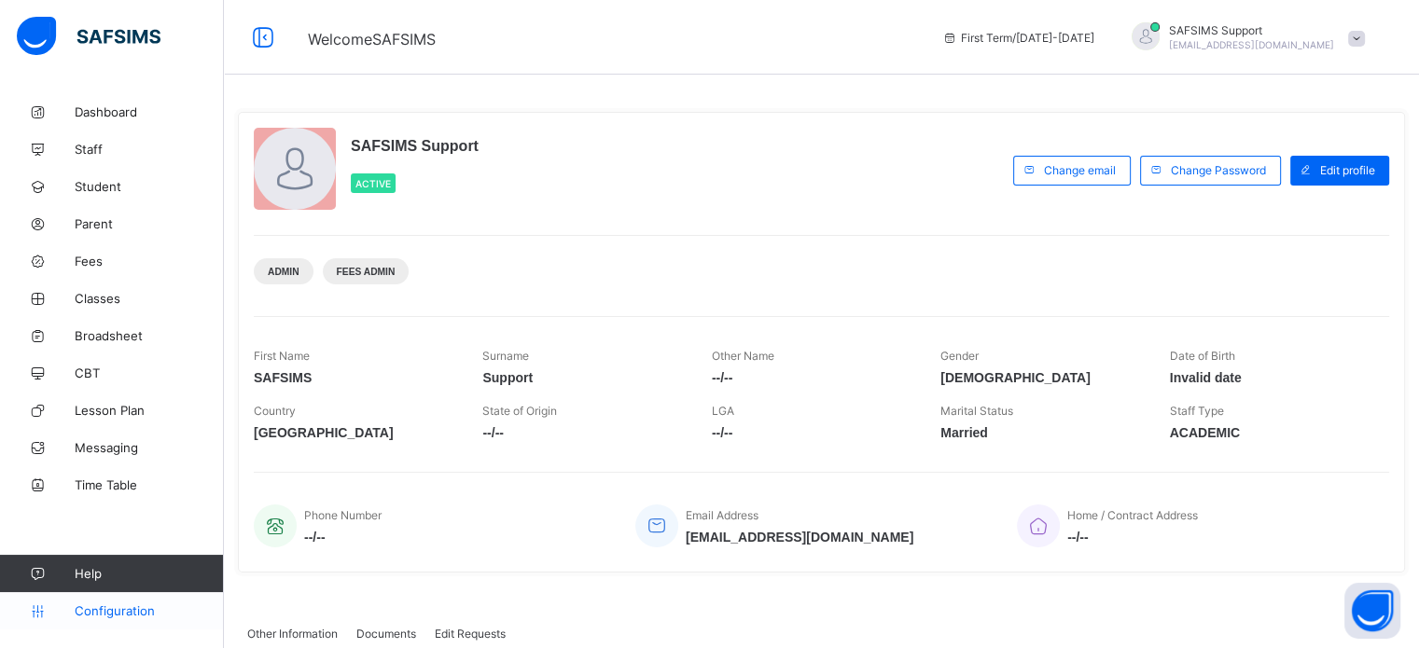
click at [131, 610] on span "Configuration" at bounding box center [149, 611] width 148 height 15
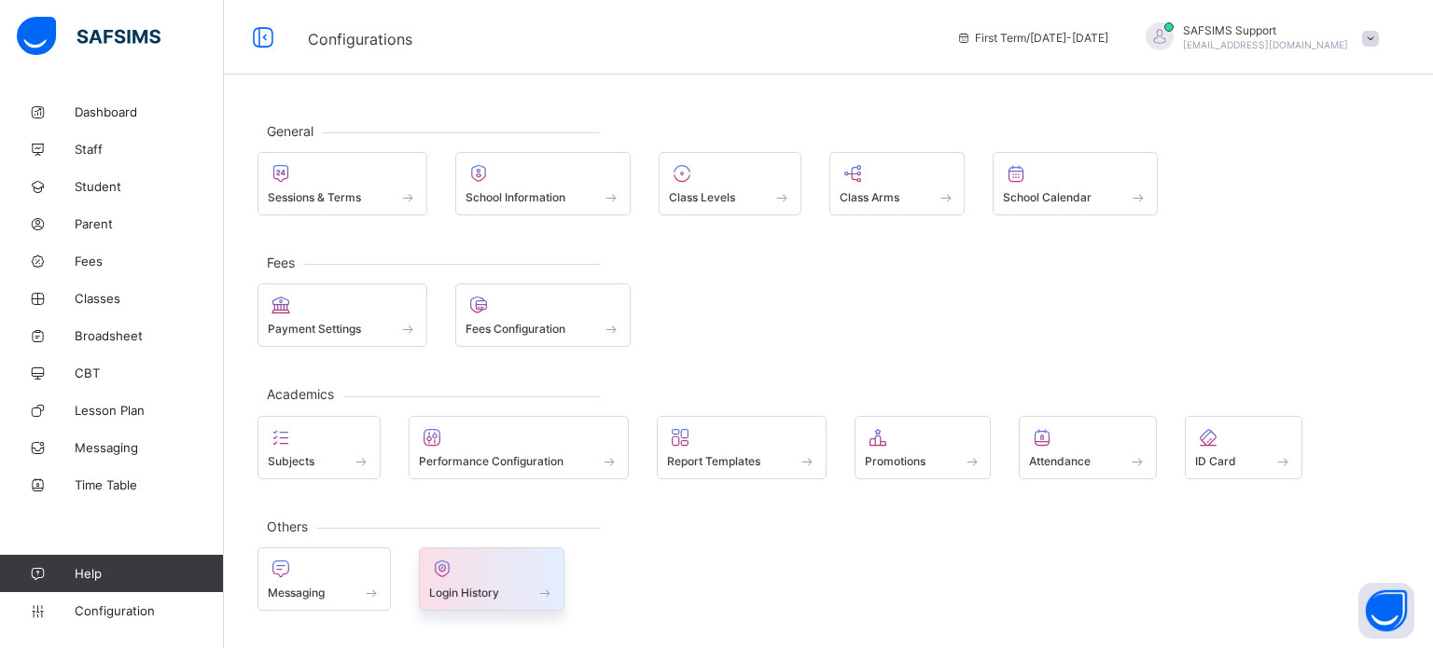
click at [493, 586] on span "Login History" at bounding box center [464, 593] width 70 height 14
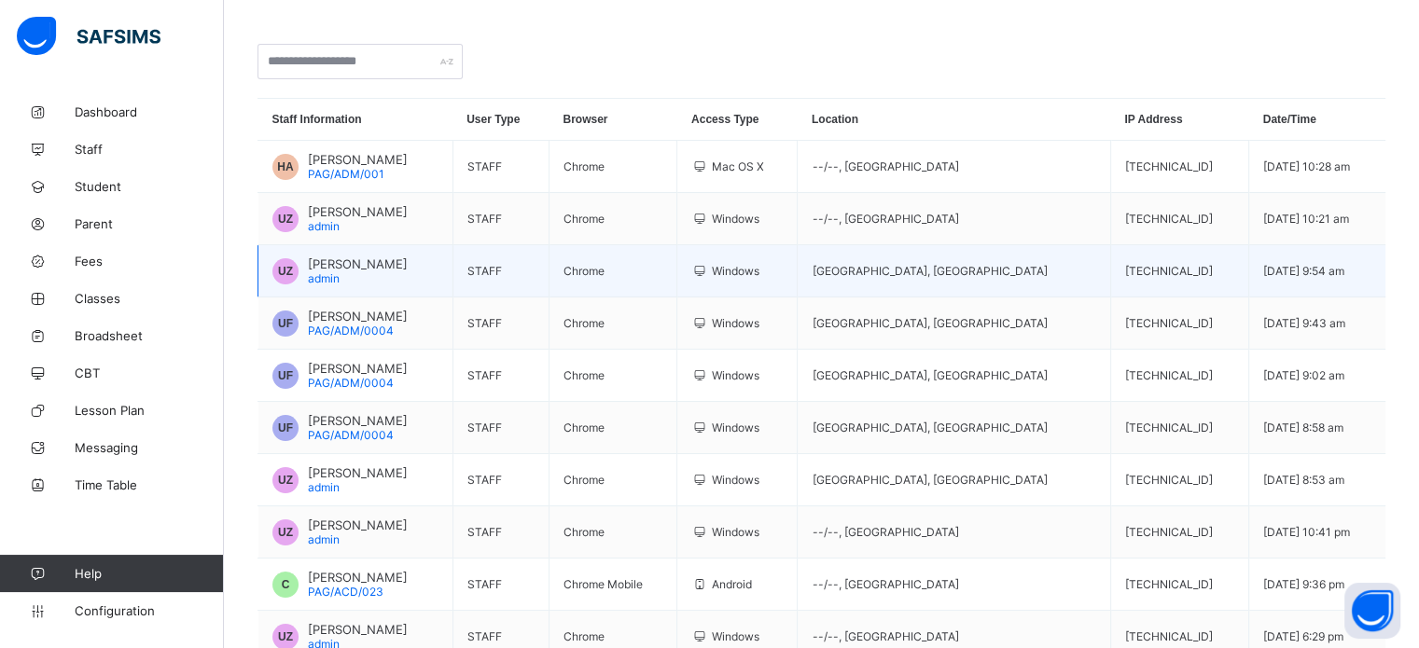
scroll to position [51, 0]
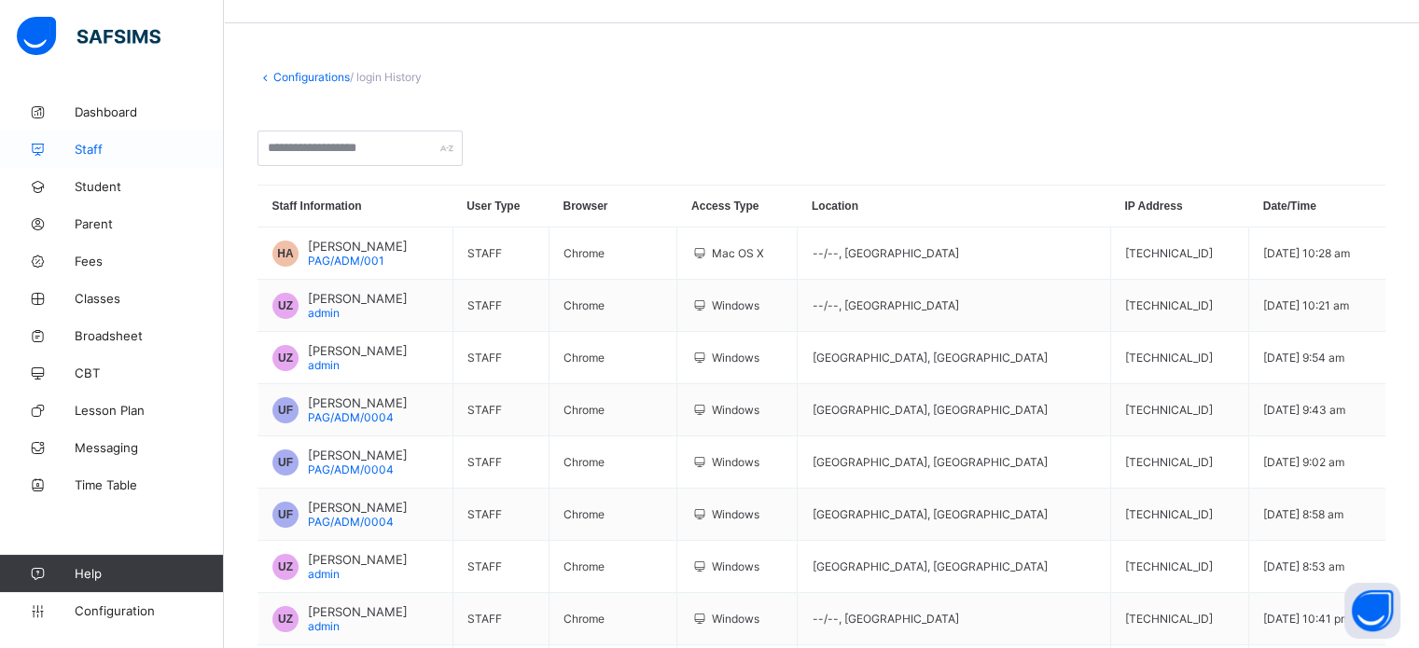
click at [91, 145] on span "Staff" at bounding box center [149, 149] width 149 height 15
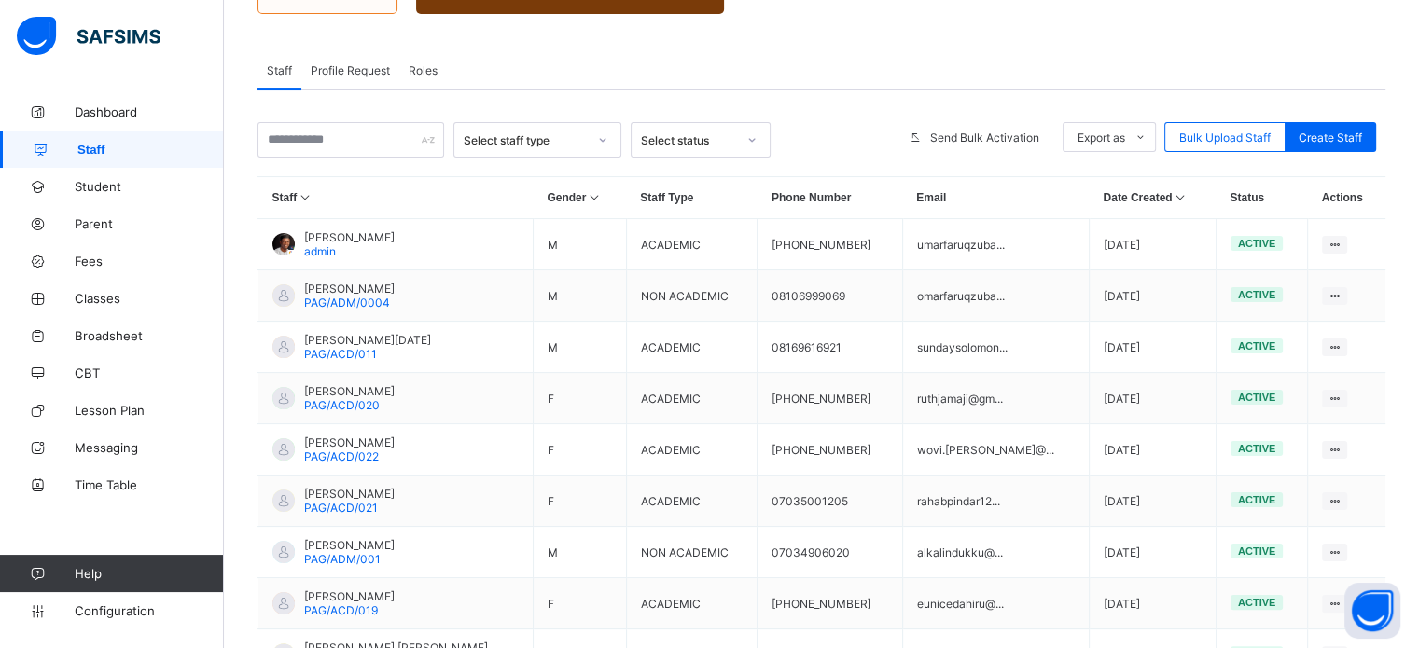
scroll to position [187, 0]
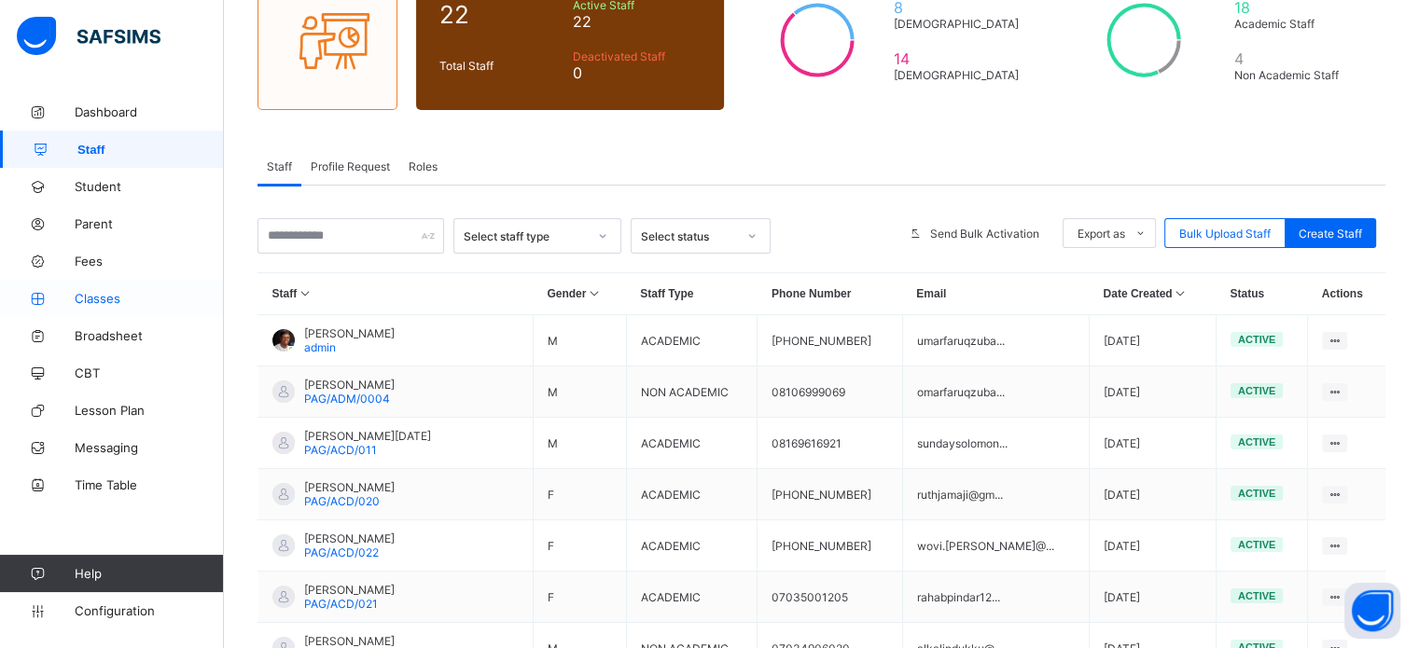
click at [98, 296] on span "Classes" at bounding box center [149, 298] width 149 height 15
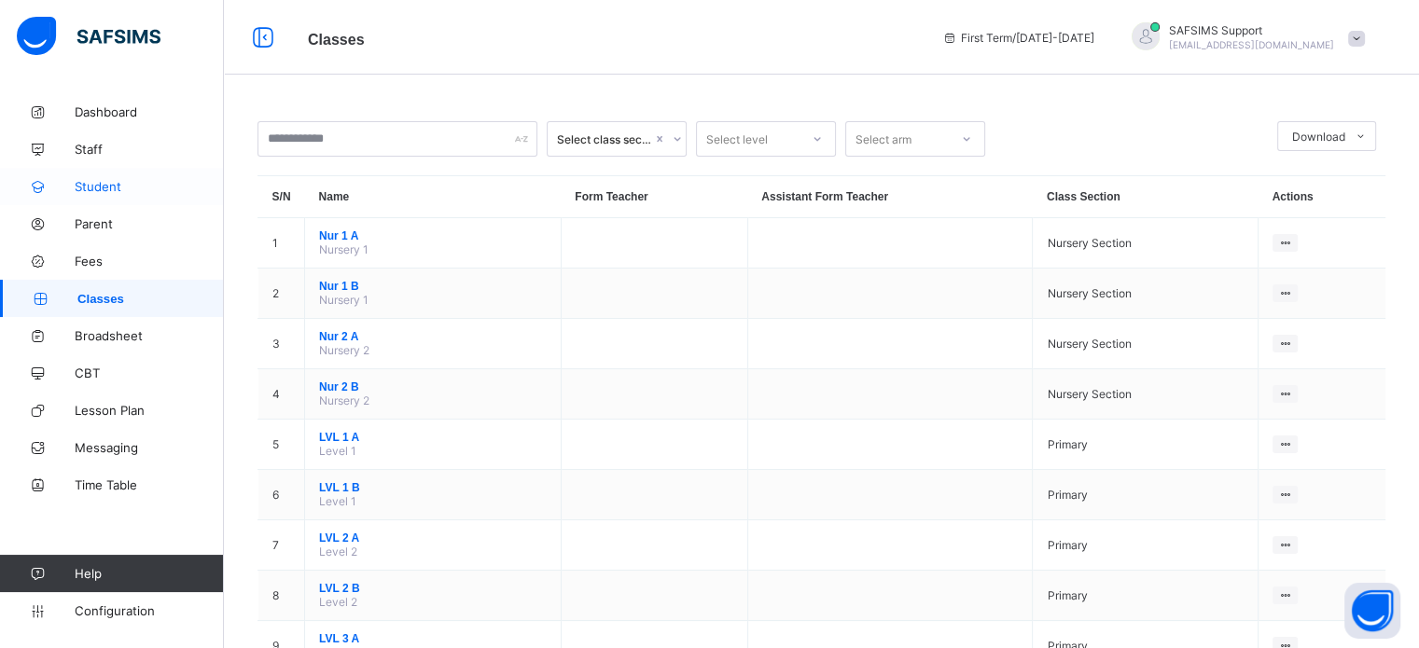
click at [94, 186] on span "Student" at bounding box center [149, 186] width 149 height 15
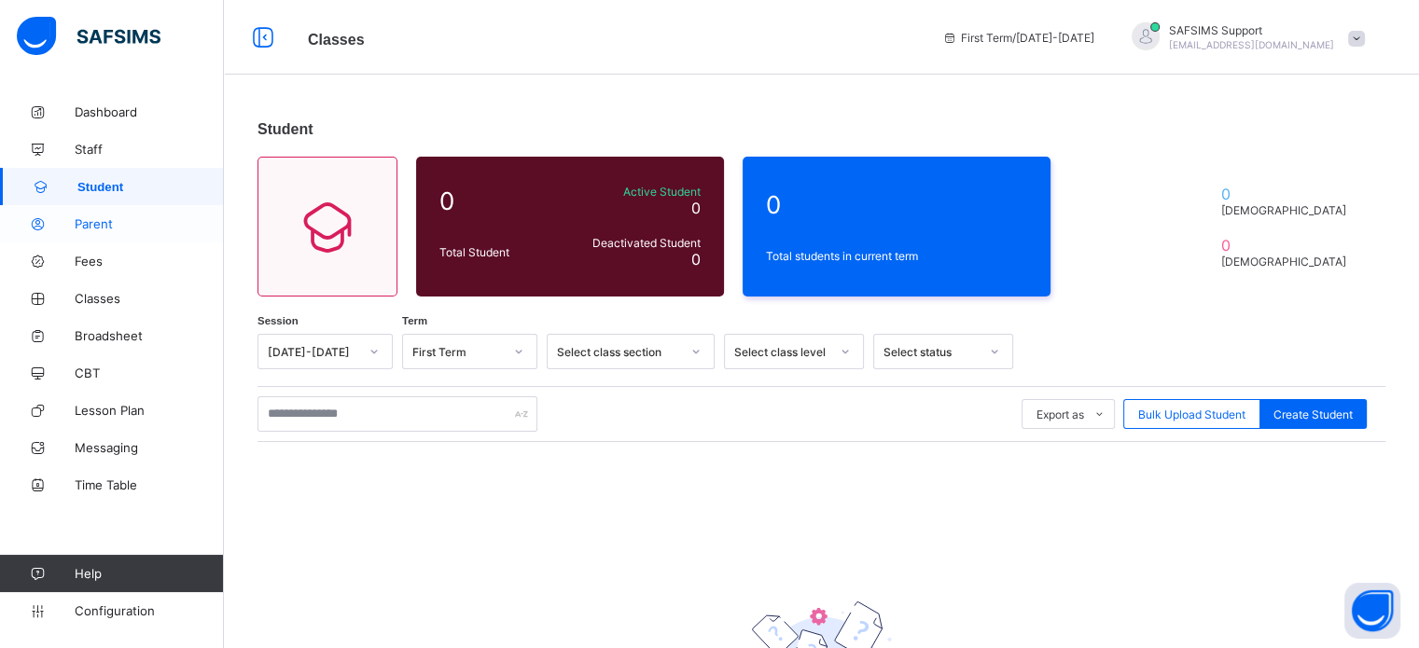
click at [86, 217] on span "Parent" at bounding box center [149, 223] width 149 height 15
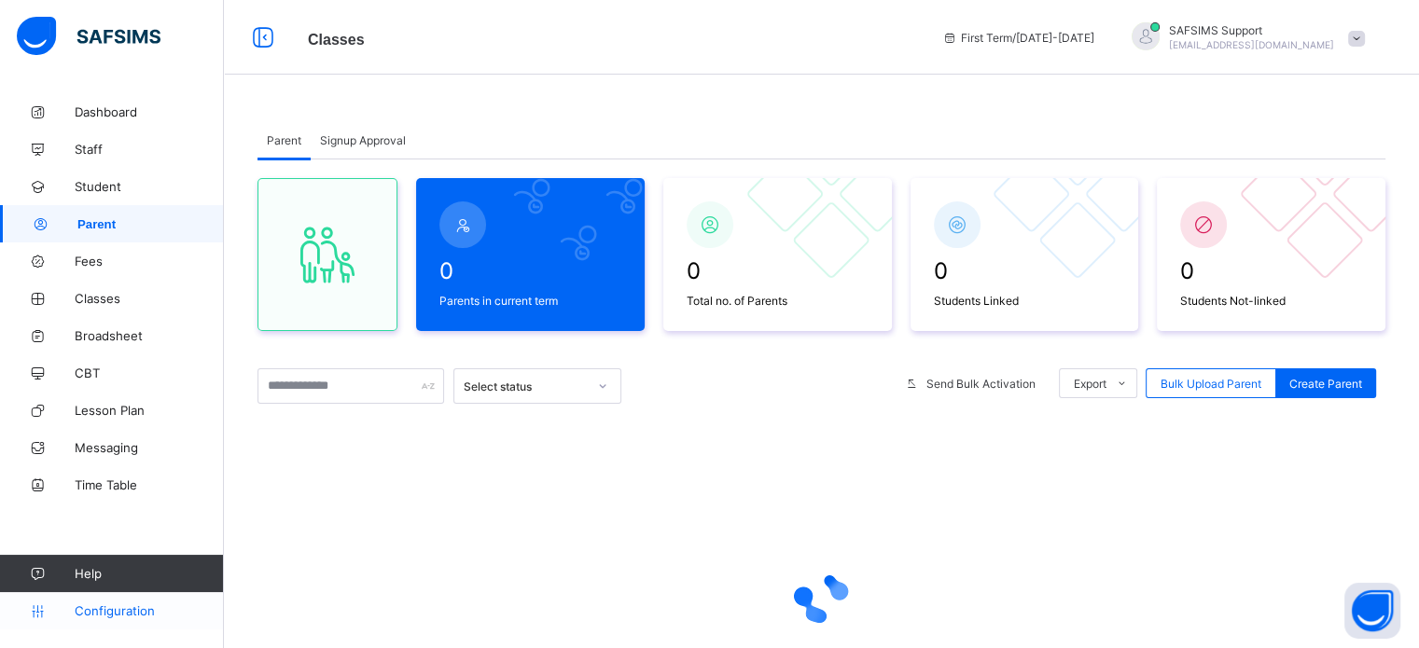
click at [115, 613] on span "Configuration" at bounding box center [149, 611] width 148 height 15
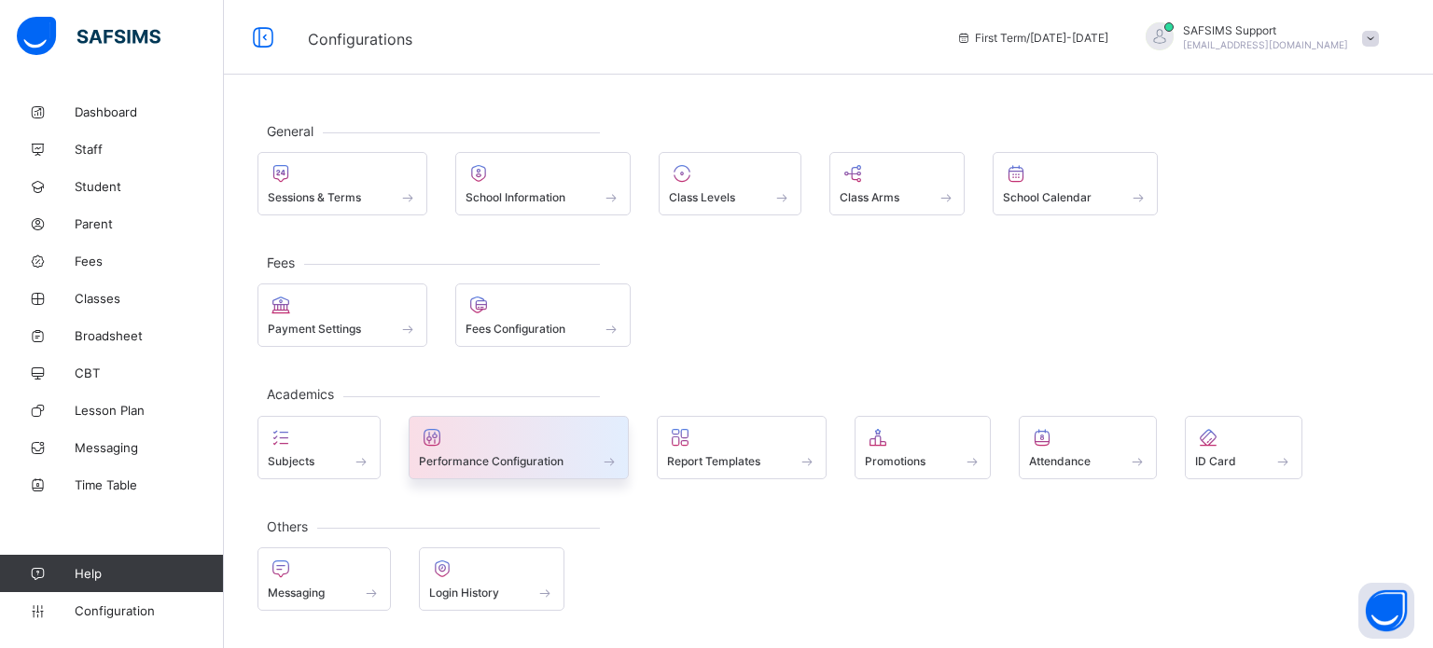
click at [518, 444] on div at bounding box center [519, 437] width 201 height 22
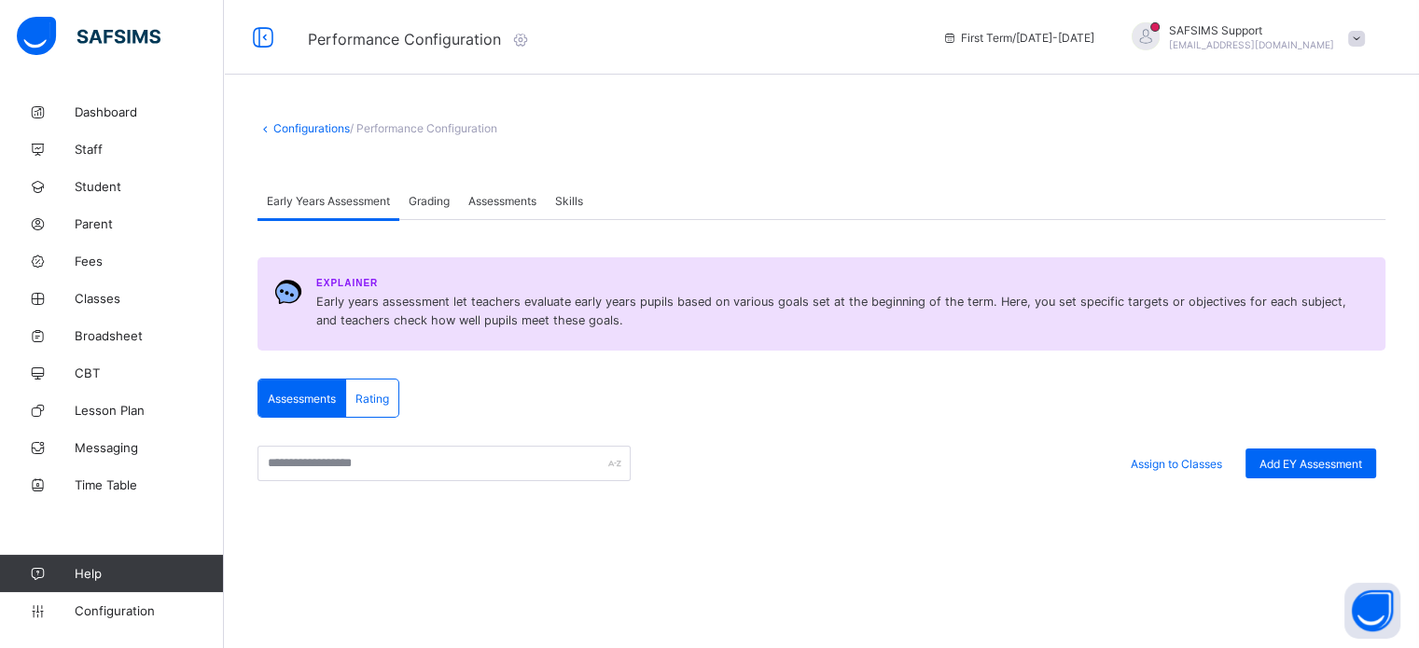
click at [438, 202] on span "Grading" at bounding box center [429, 201] width 41 height 14
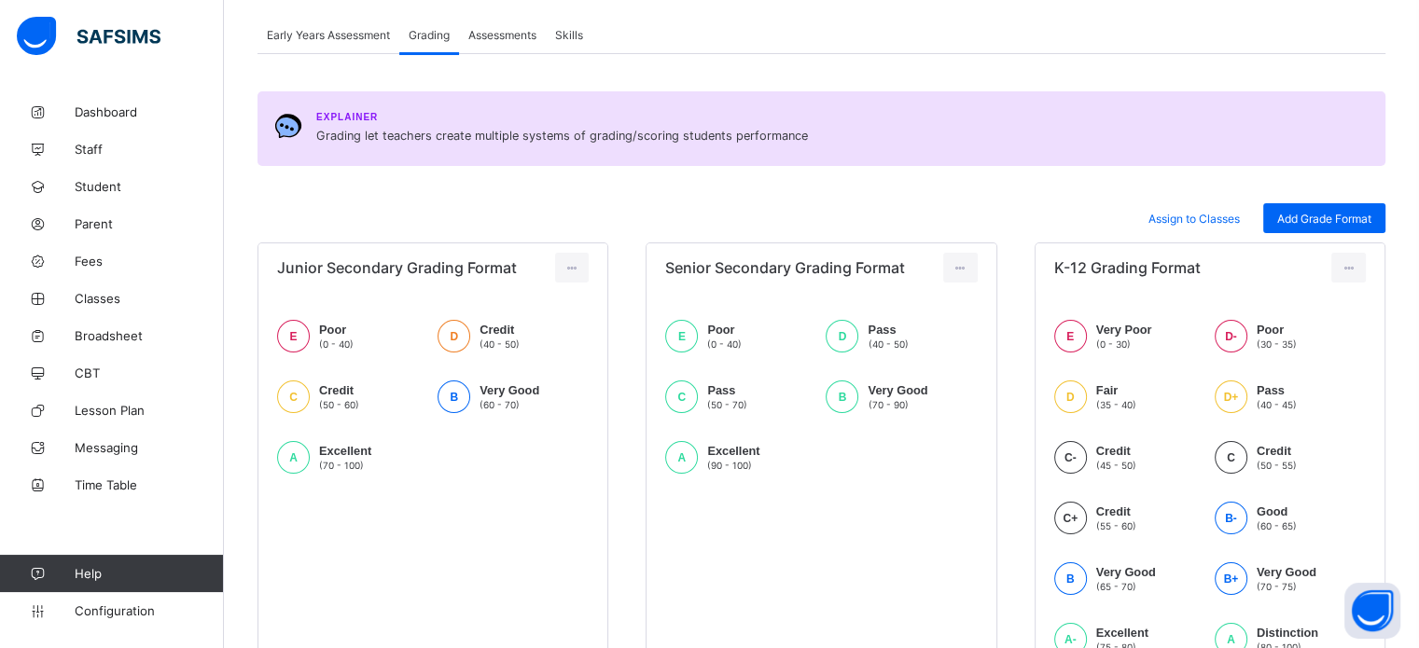
scroll to position [93, 0]
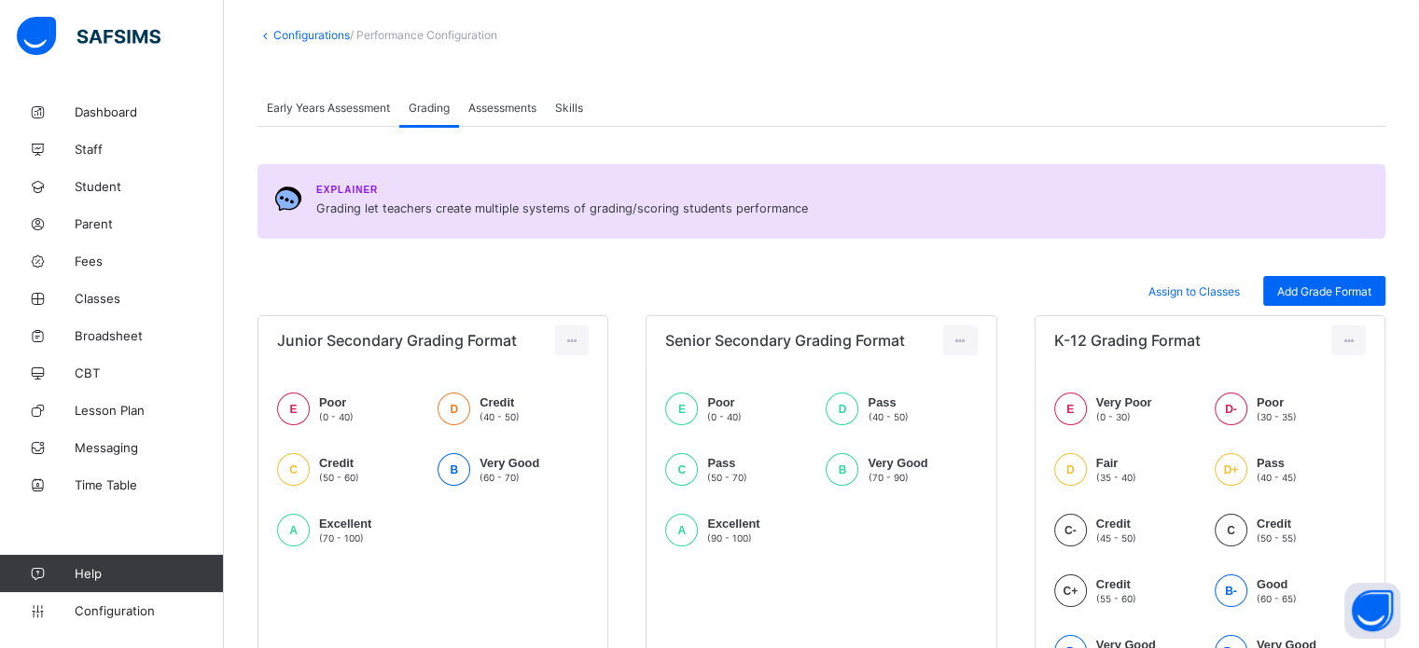
click at [495, 106] on span "Assessments" at bounding box center [502, 108] width 68 height 14
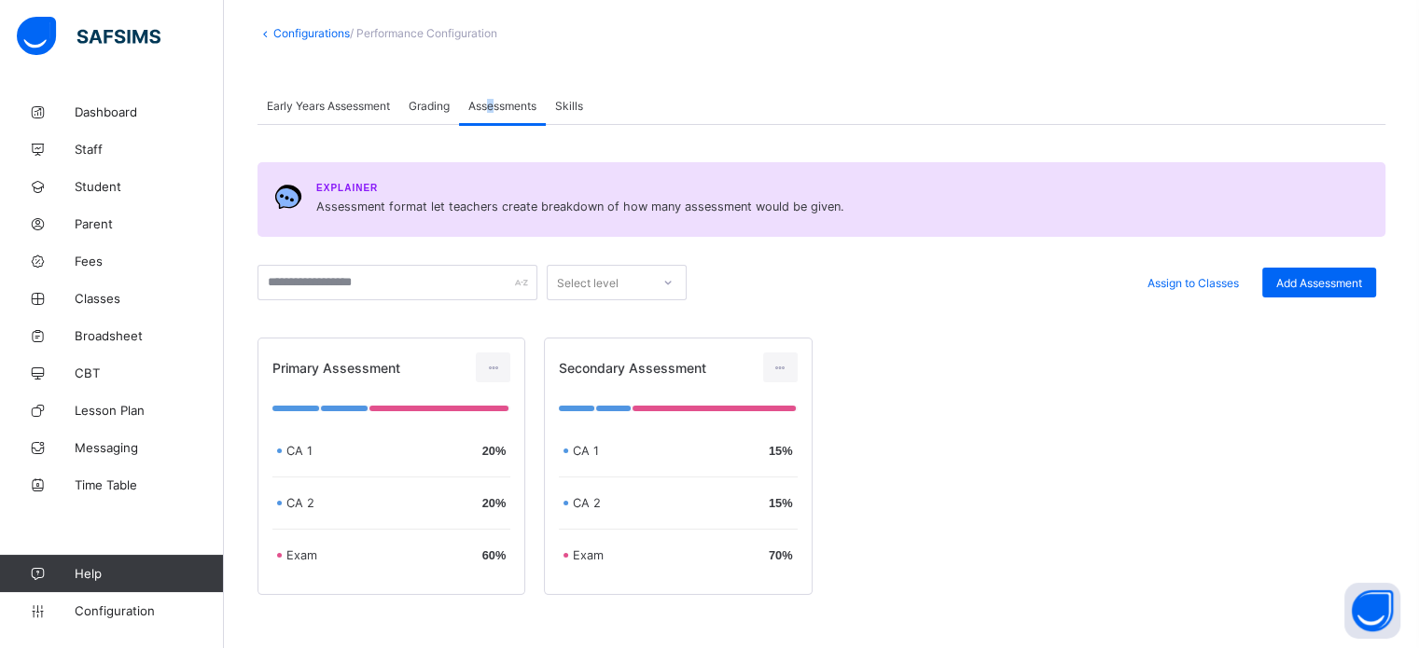
scroll to position [0, 0]
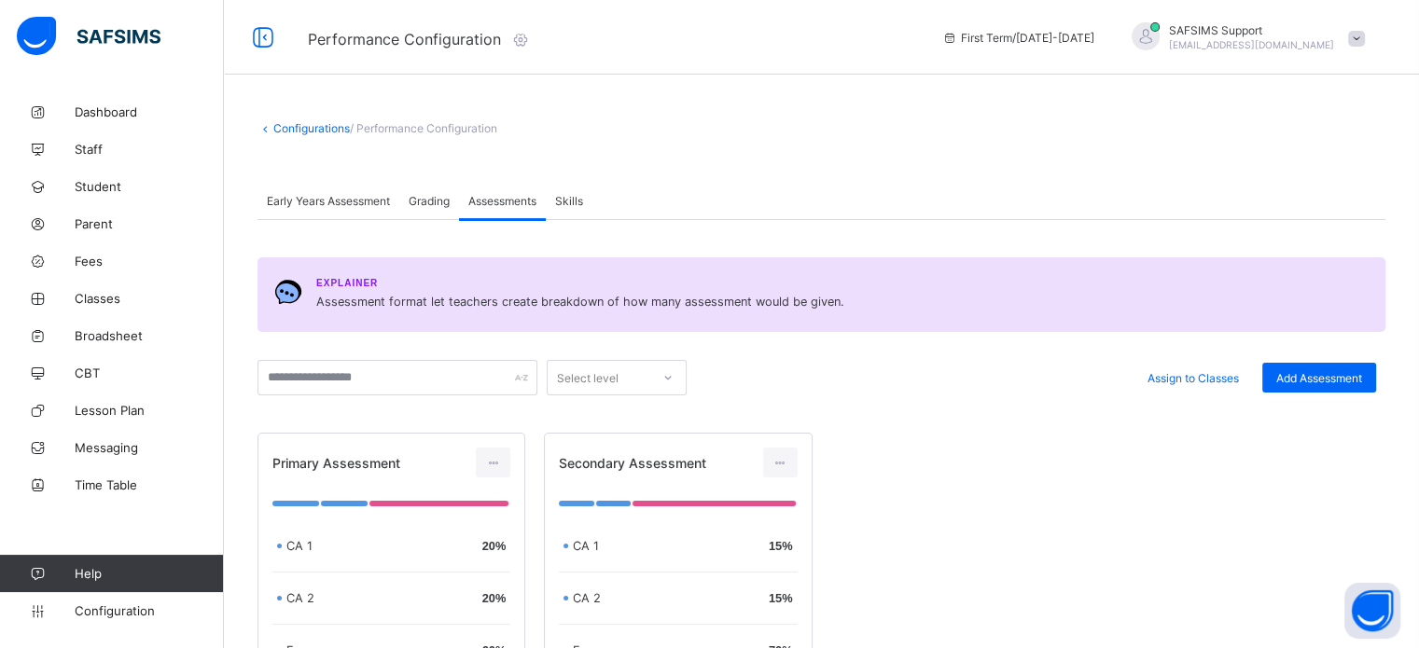
click at [353, 197] on span "Early Years Assessment" at bounding box center [328, 201] width 123 height 14
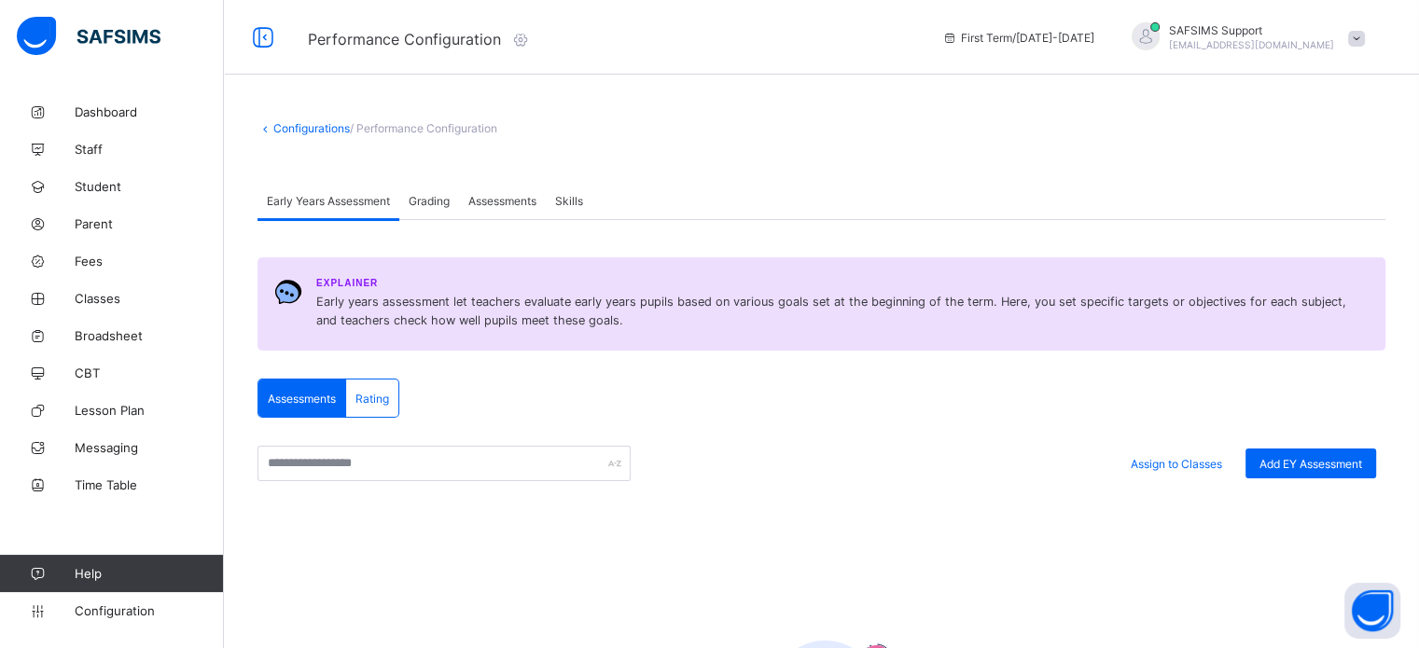
click at [424, 197] on span "Grading" at bounding box center [429, 201] width 41 height 14
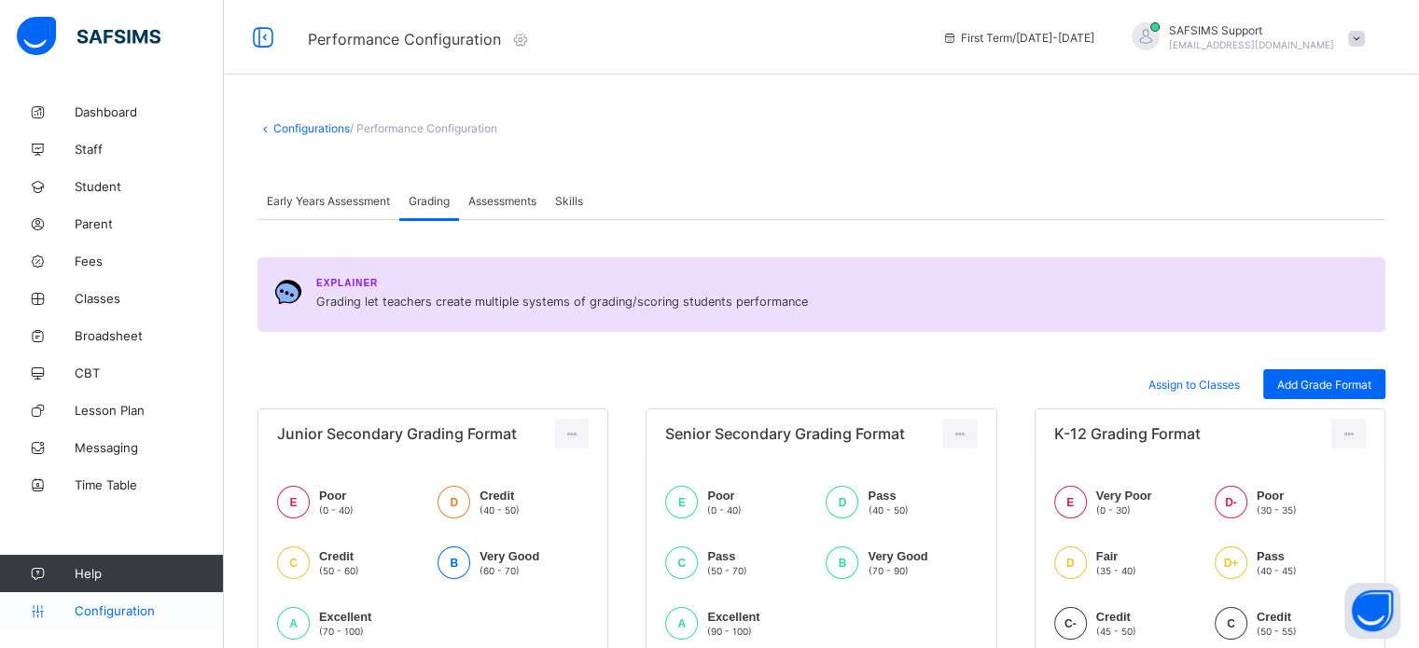
click at [131, 609] on span "Configuration" at bounding box center [149, 611] width 148 height 15
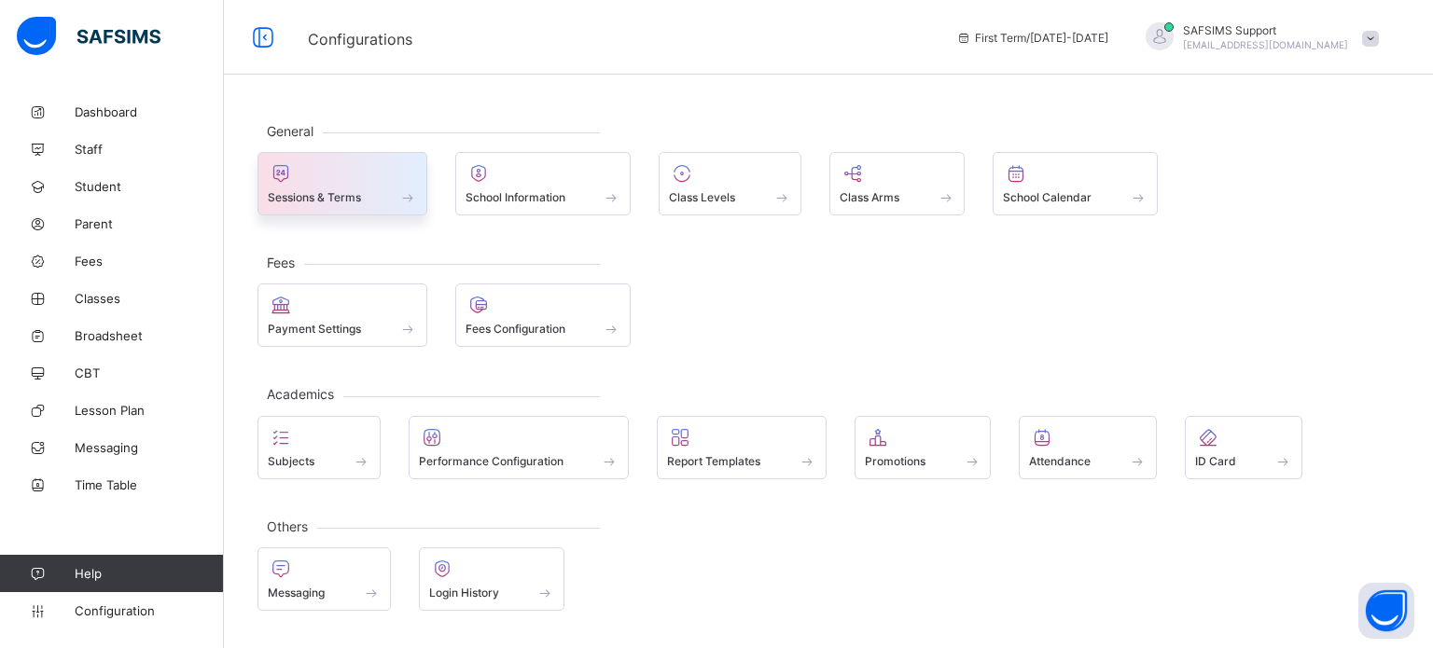
click at [320, 193] on span "Sessions & Terms" at bounding box center [314, 197] width 93 height 14
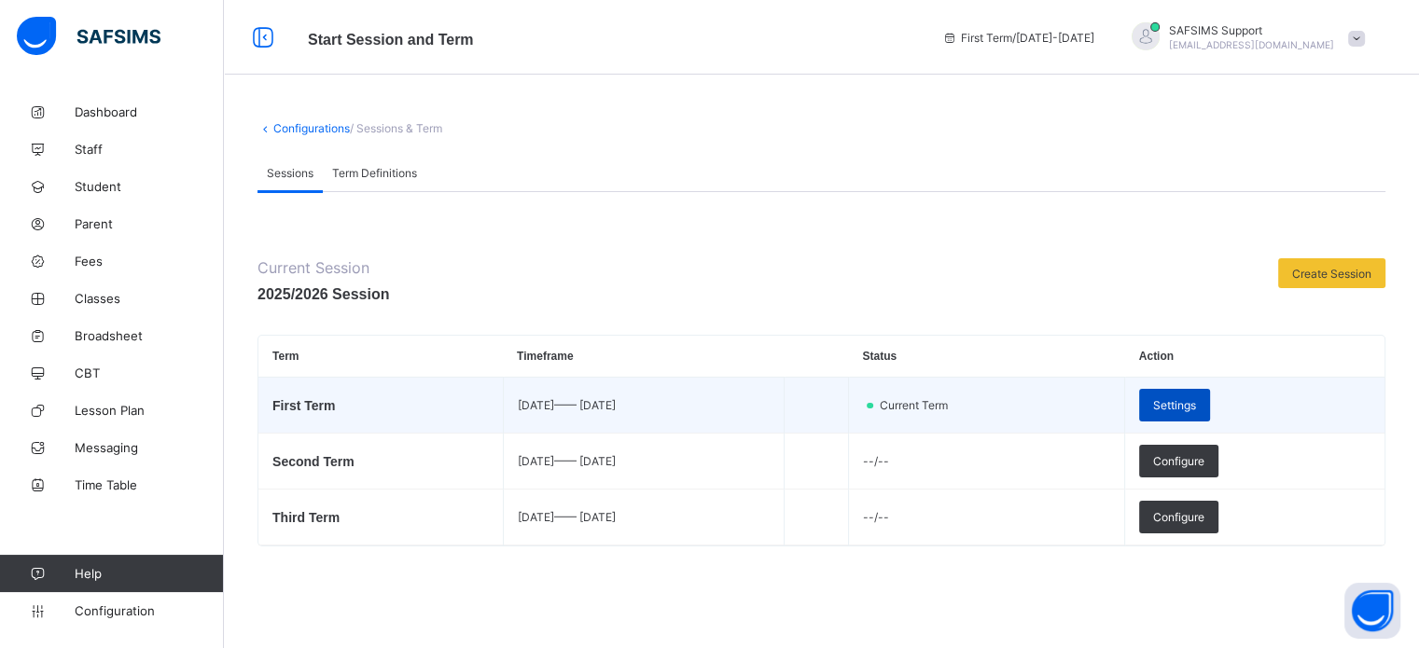
click at [1196, 412] on span "Settings" at bounding box center [1174, 405] width 43 height 14
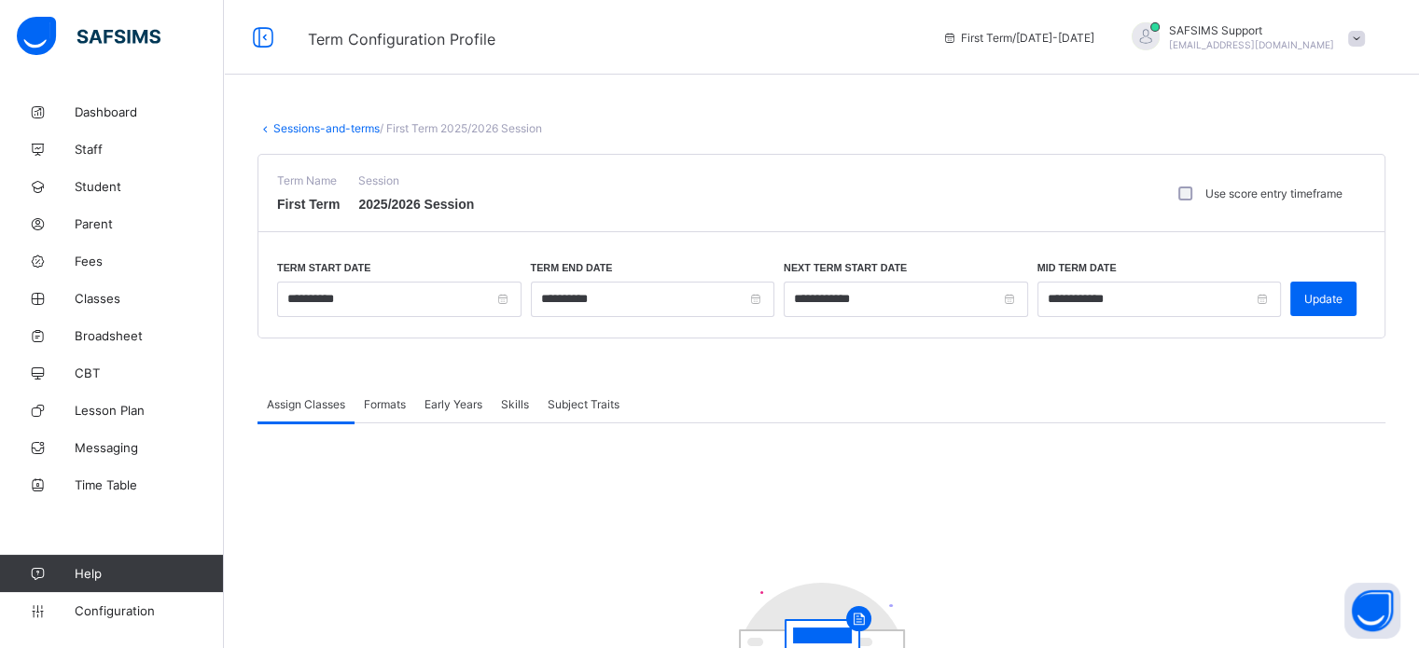
drag, startPoint x: 378, startPoint y: 406, endPoint x: 408, endPoint y: 402, distance: 30.1
click at [380, 406] on span "Formats" at bounding box center [385, 404] width 42 height 14
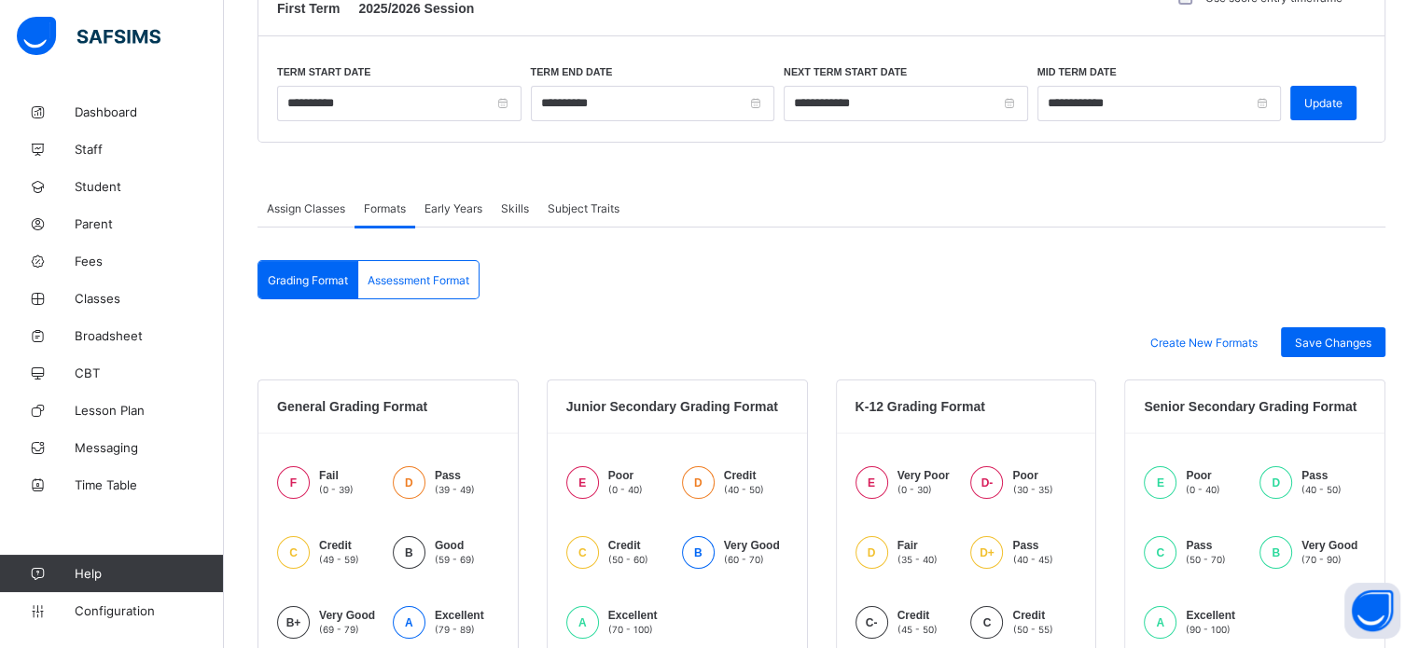
scroll to position [187, 0]
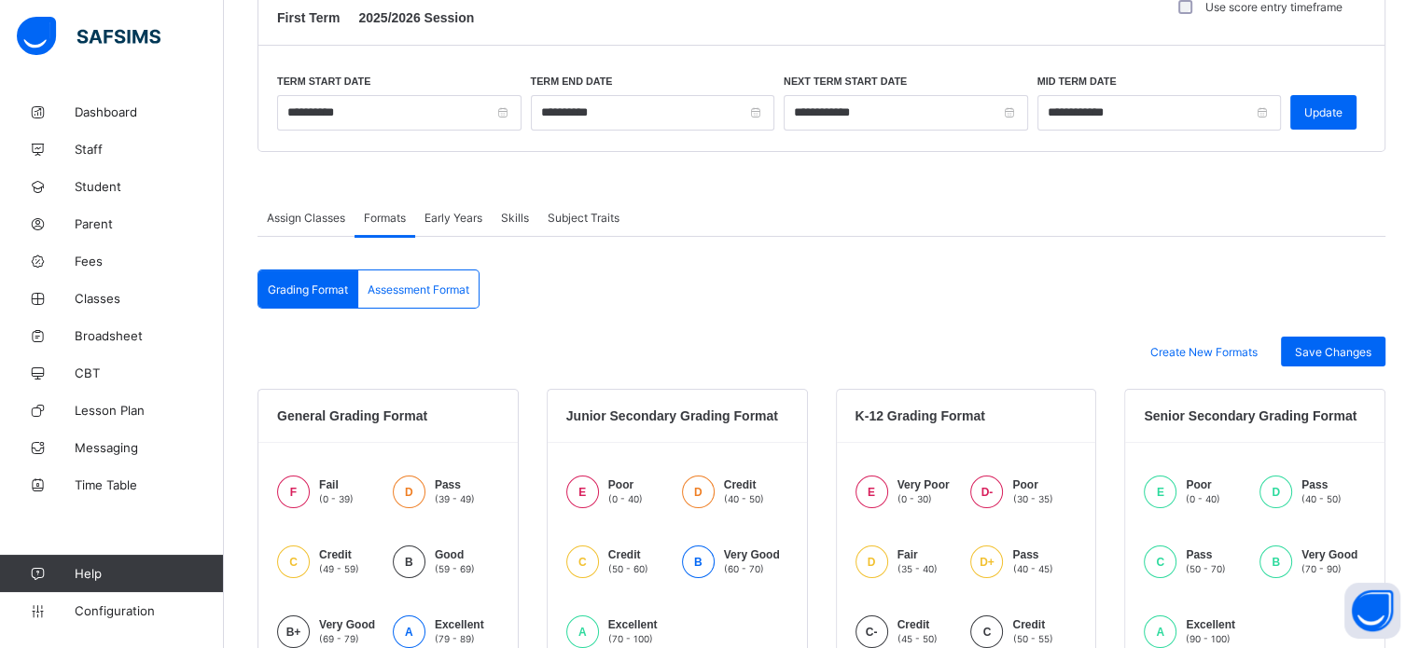
click at [436, 221] on span "Early Years" at bounding box center [453, 218] width 58 height 14
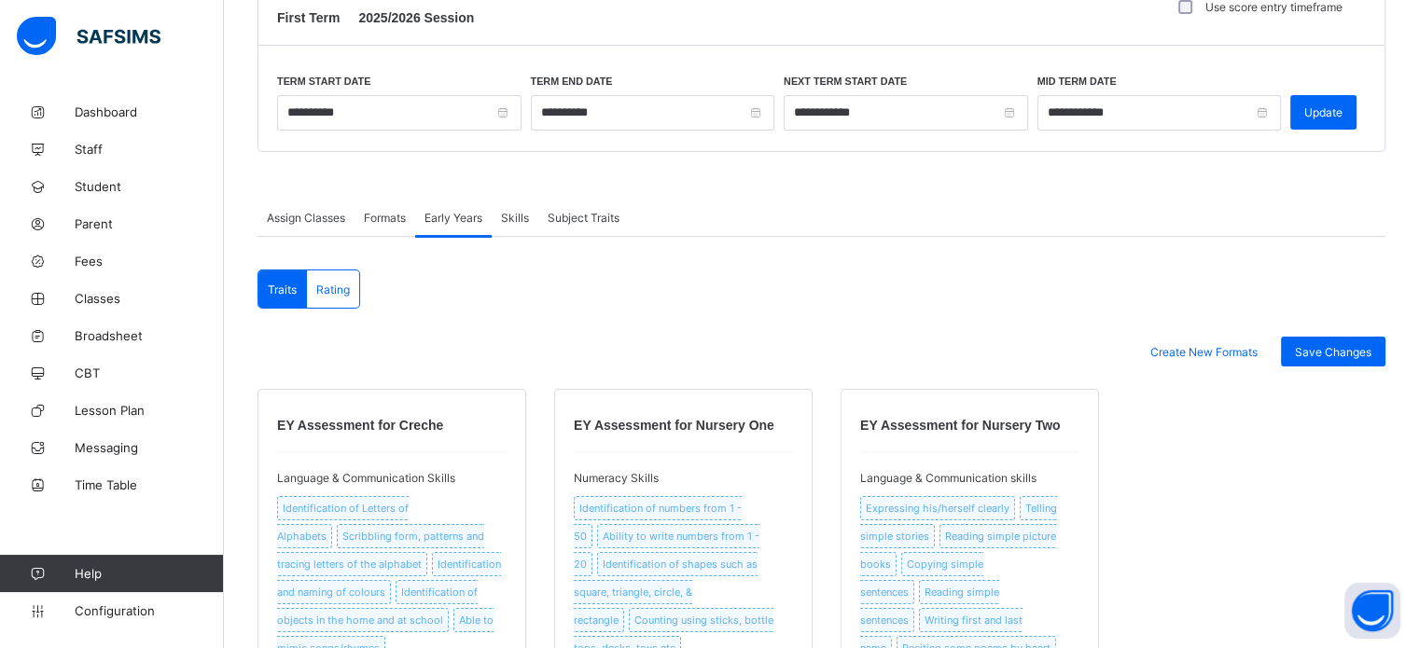
click at [515, 216] on span "Skills" at bounding box center [515, 218] width 28 height 14
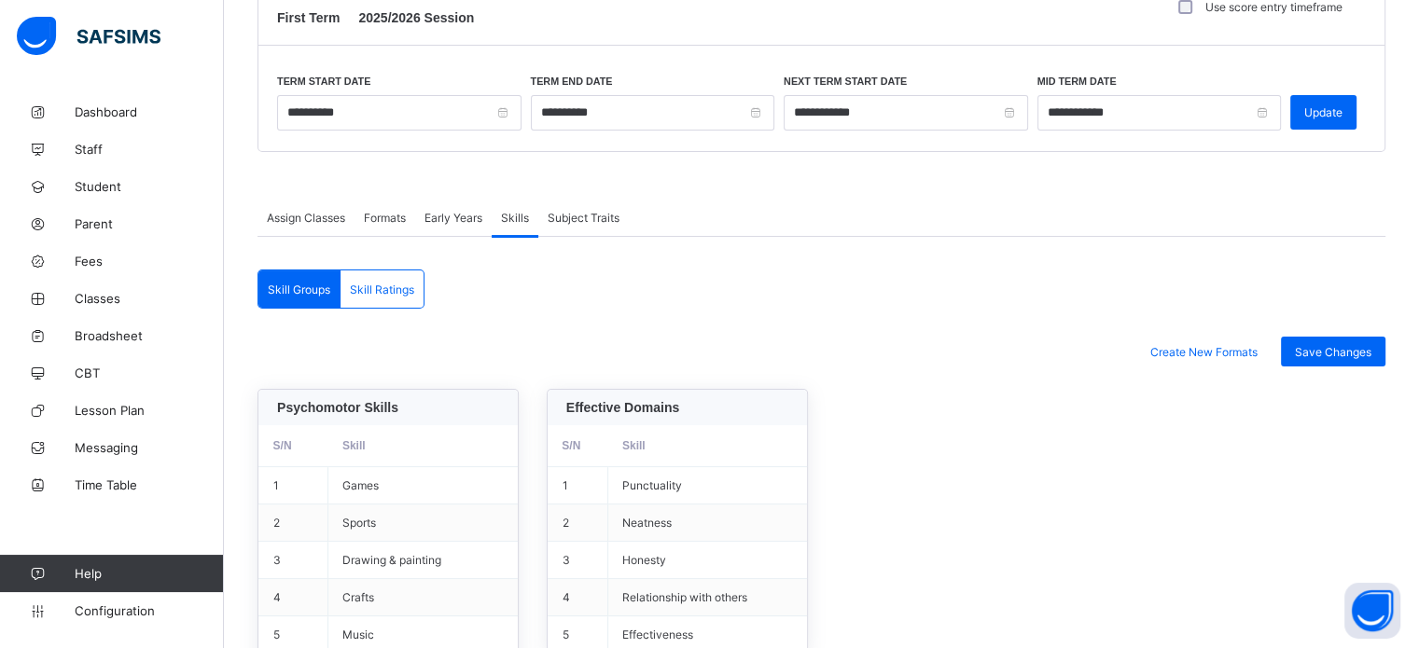
click at [572, 219] on span "Subject Traits" at bounding box center [584, 218] width 72 height 14
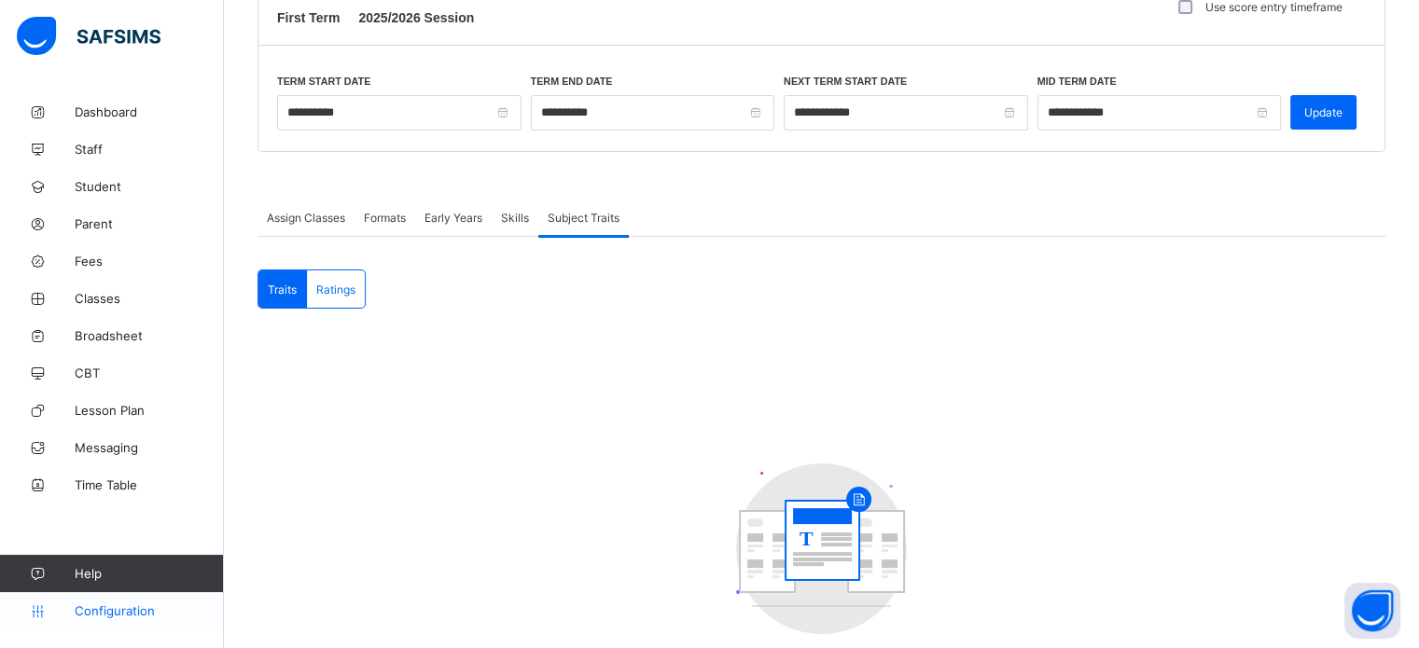
click at [138, 609] on span "Configuration" at bounding box center [149, 611] width 148 height 15
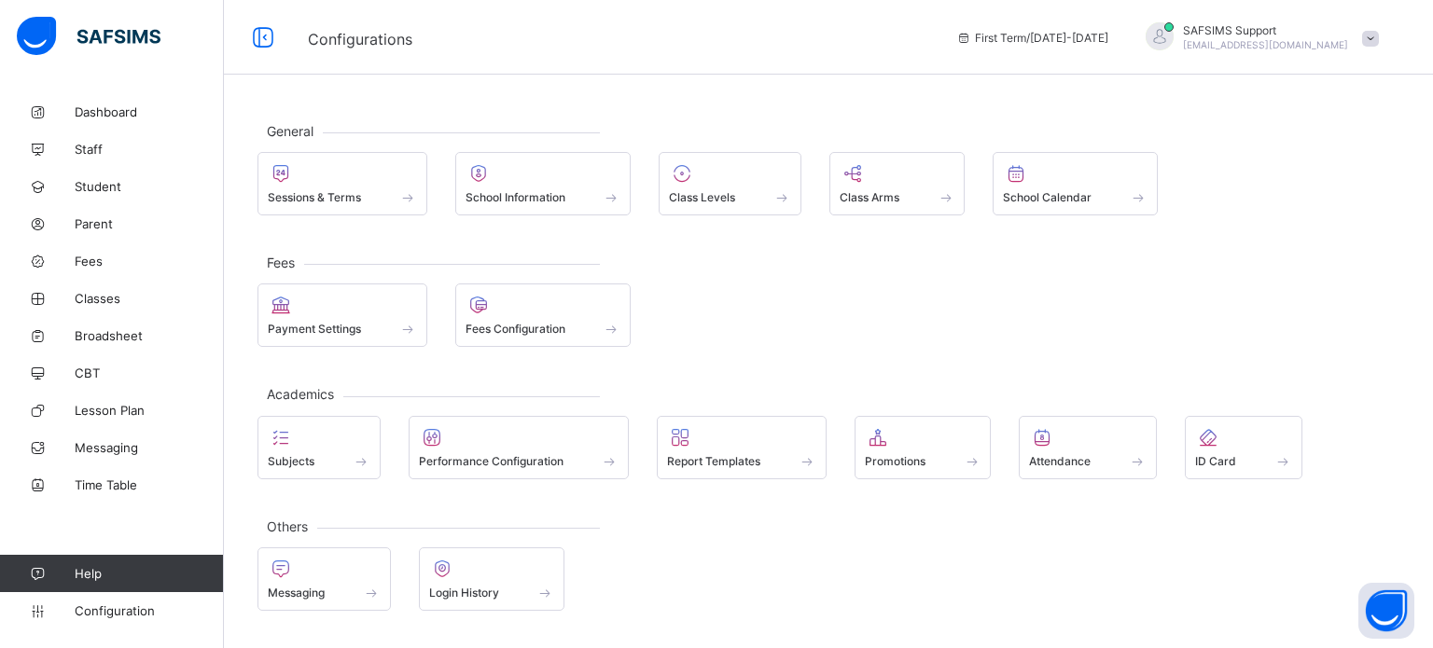
click at [254, 433] on div "General Sessions & Terms School Information Class Levels Class Arms School Cale…" at bounding box center [828, 366] width 1209 height 546
click at [280, 449] on span at bounding box center [319, 451] width 103 height 5
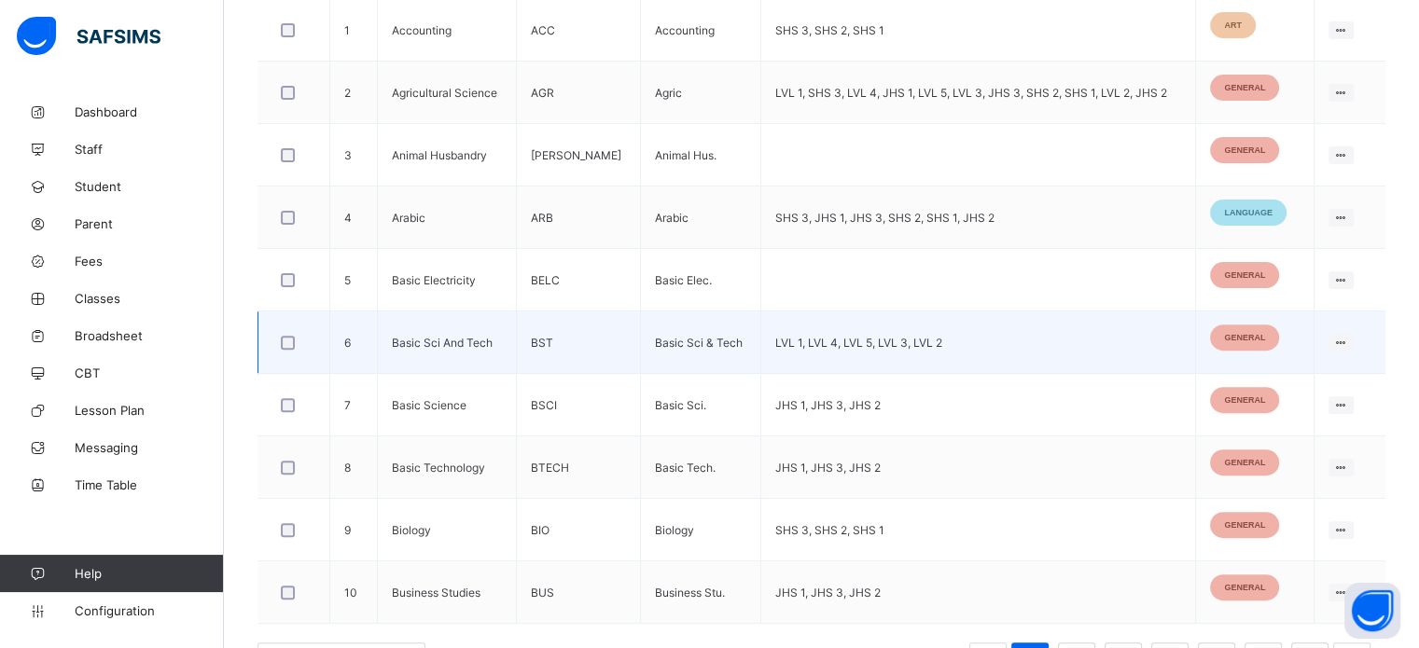
scroll to position [648, 0]
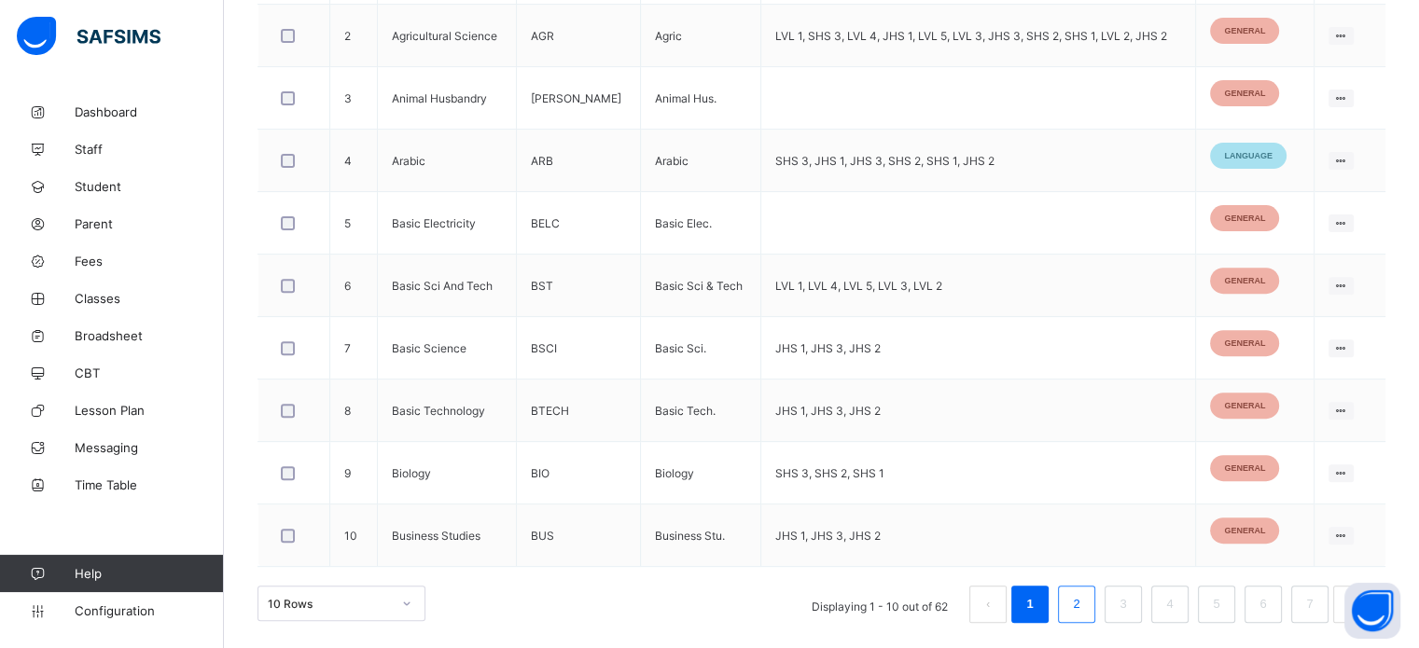
click at [1085, 600] on link "2" at bounding box center [1076, 604] width 18 height 24
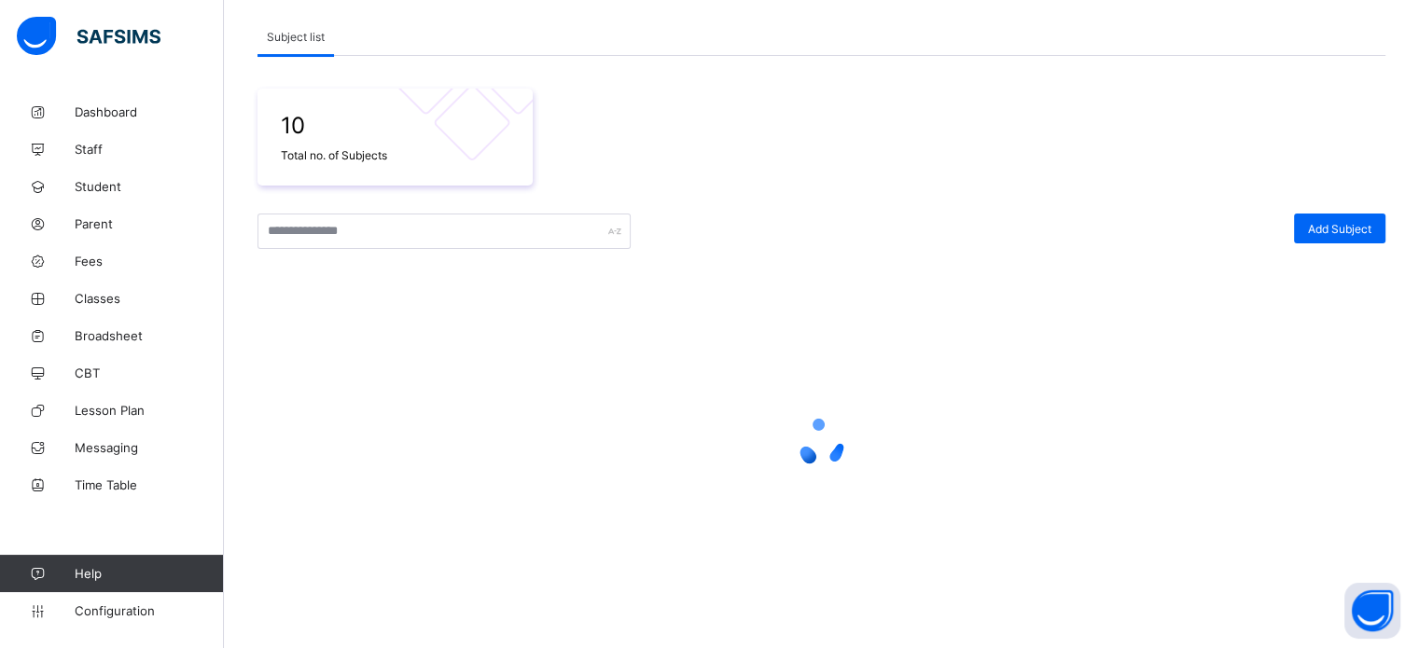
scroll to position [254, 0]
